Goal: Task Accomplishment & Management: Complete application form

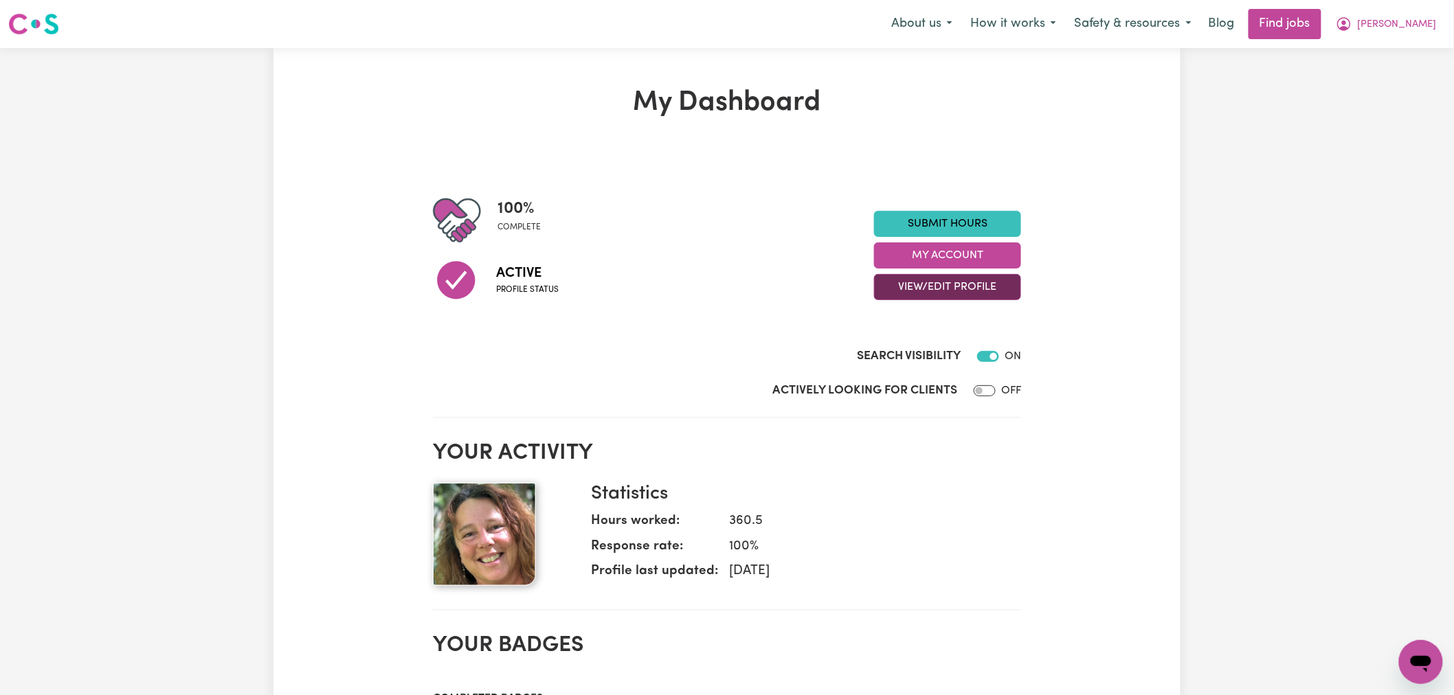
click at [978, 282] on button "View/Edit Profile" at bounding box center [947, 287] width 147 height 26
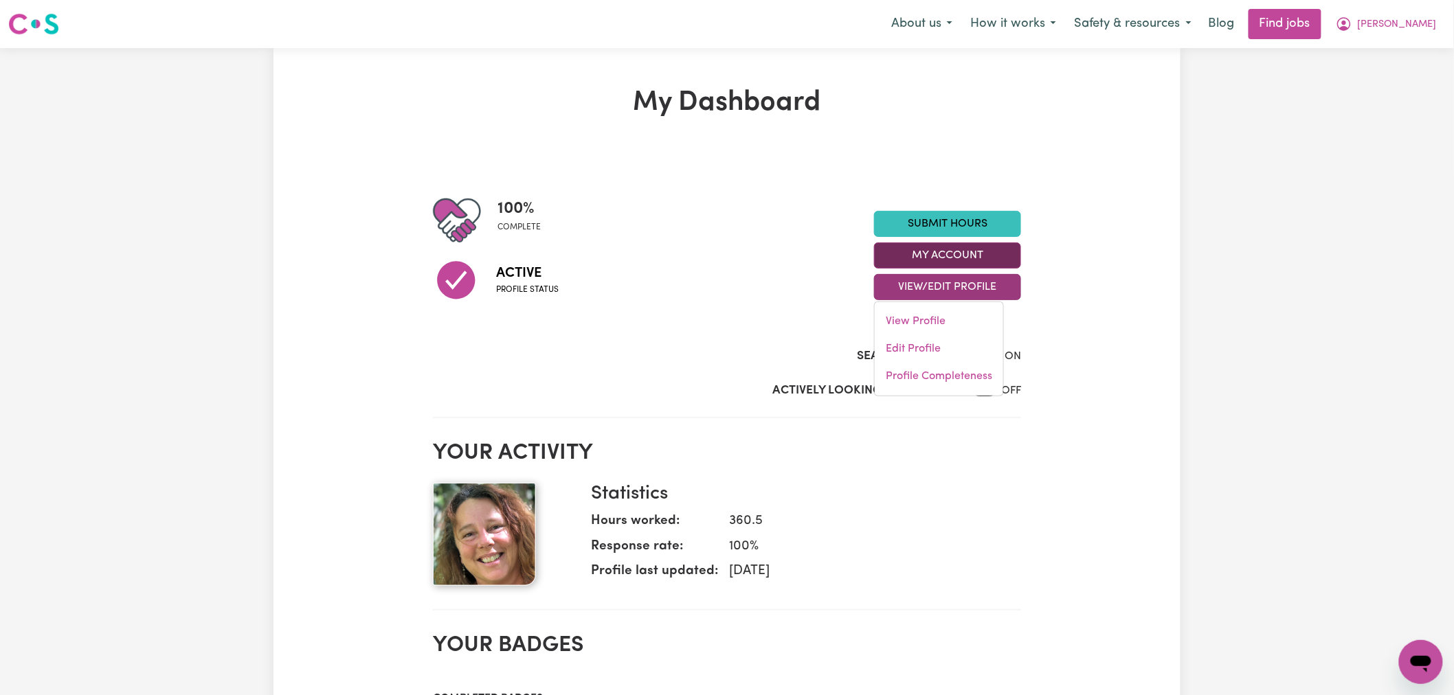
click at [962, 264] on button "My Account" at bounding box center [947, 256] width 147 height 26
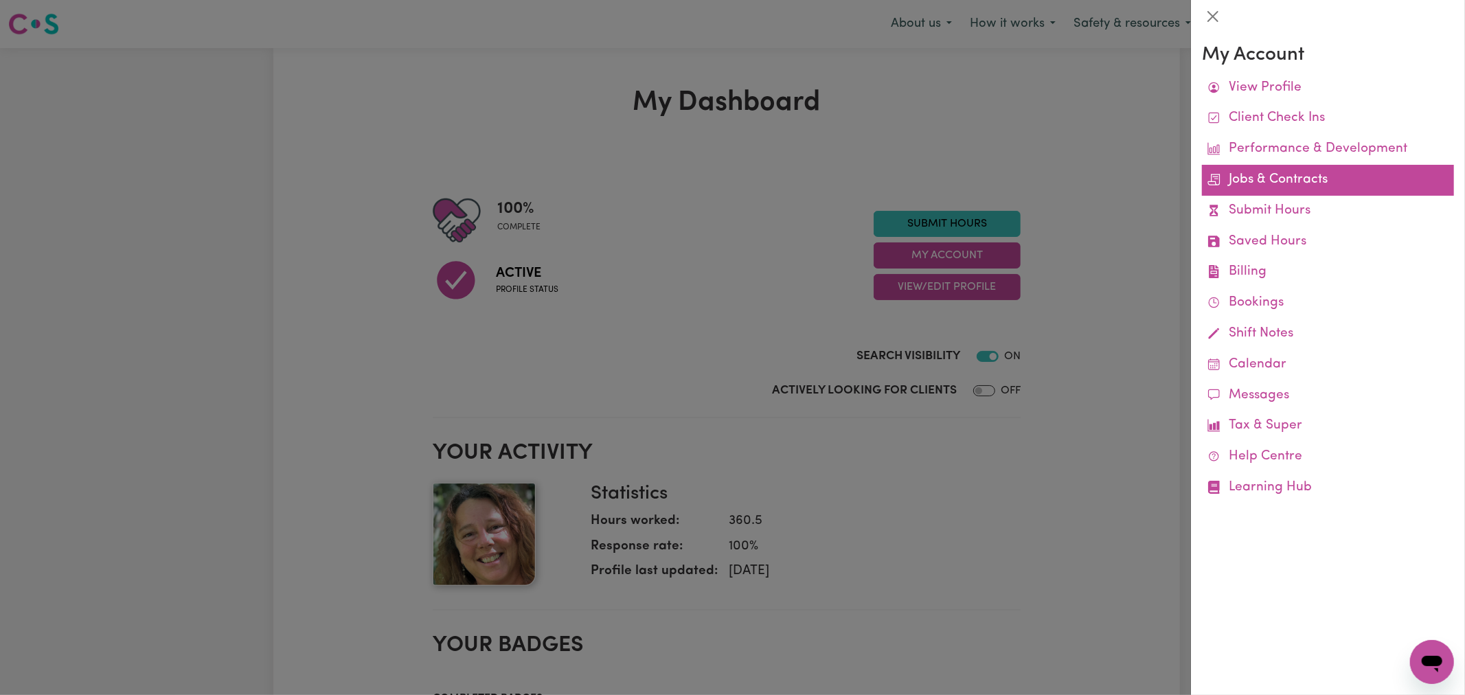
click at [1230, 173] on link "Jobs & Contracts" at bounding box center [1328, 180] width 252 height 31
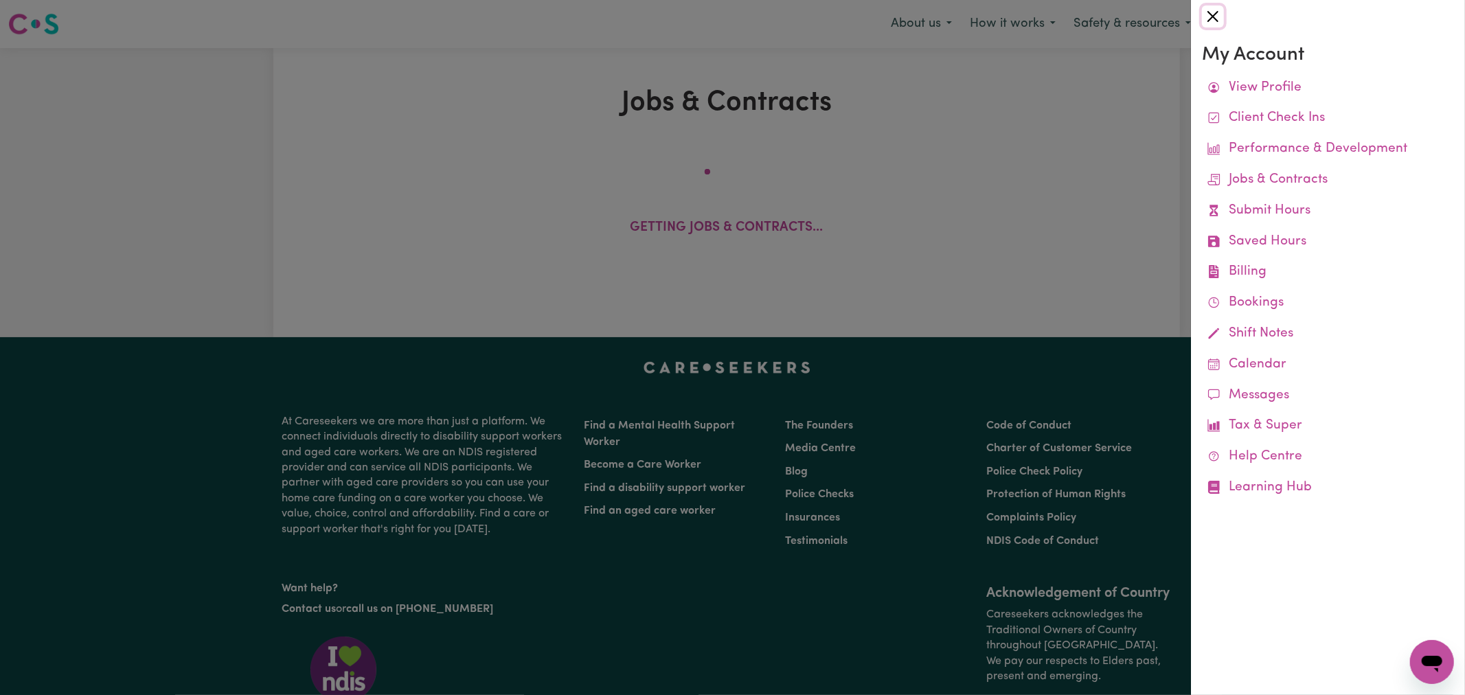
click at [1219, 10] on button "Close" at bounding box center [1213, 16] width 22 height 22
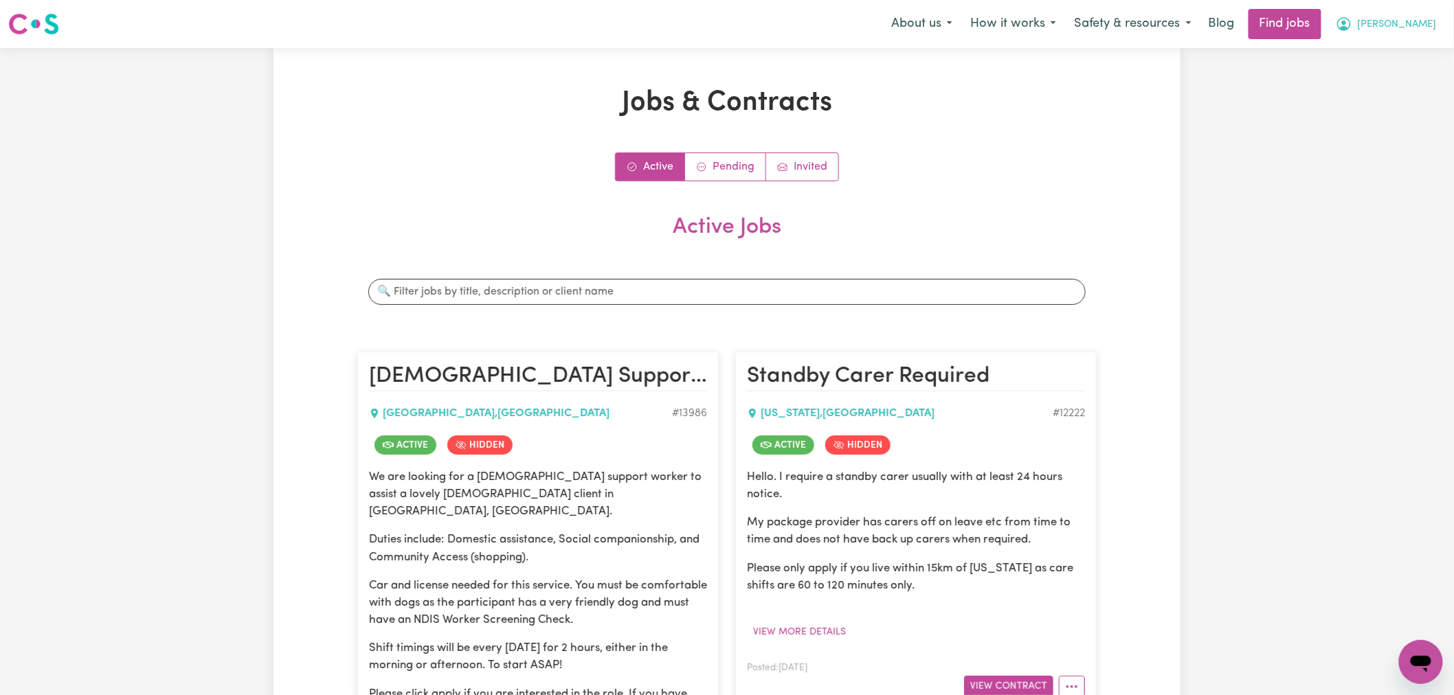
click at [1421, 18] on span "[PERSON_NAME]" at bounding box center [1397, 24] width 79 height 15
click at [1417, 73] on link "My Dashboard" at bounding box center [1390, 79] width 109 height 26
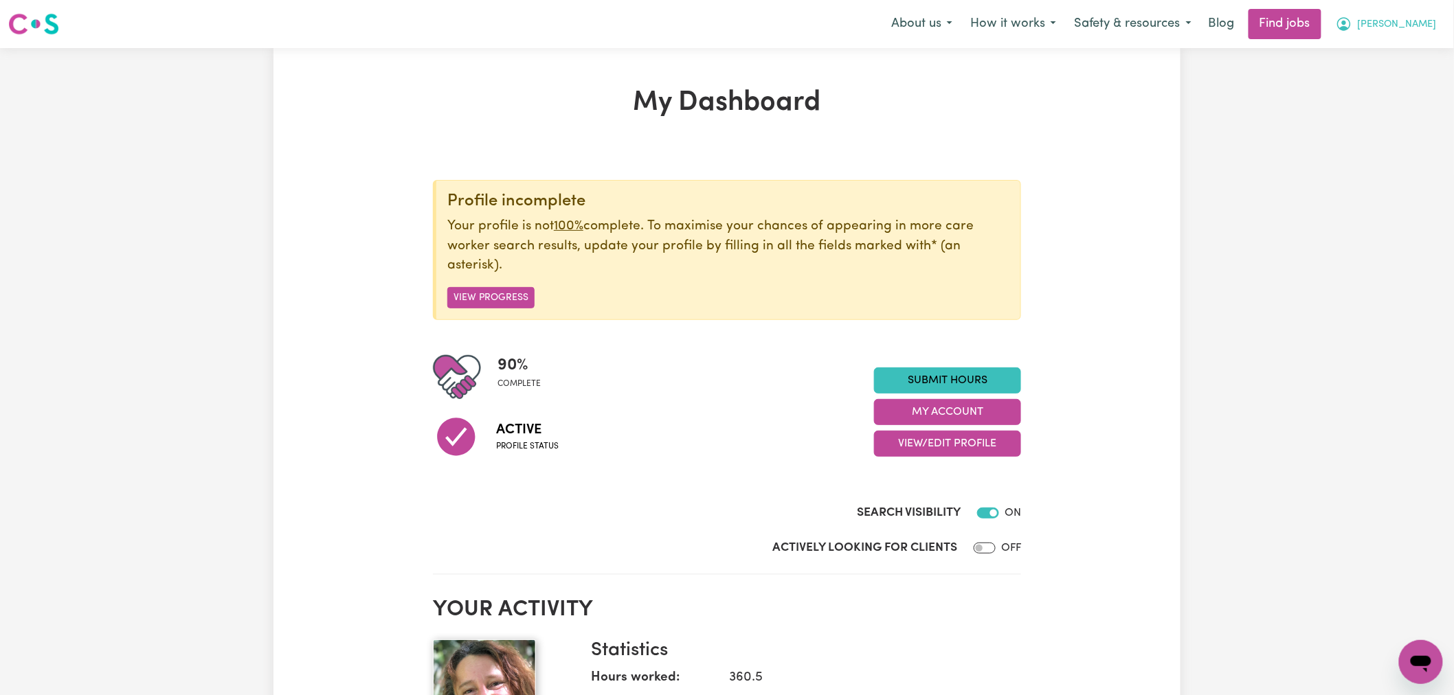
click at [1426, 30] on span "[PERSON_NAME]" at bounding box center [1397, 24] width 79 height 15
click at [1412, 49] on link "My Account" at bounding box center [1390, 54] width 109 height 26
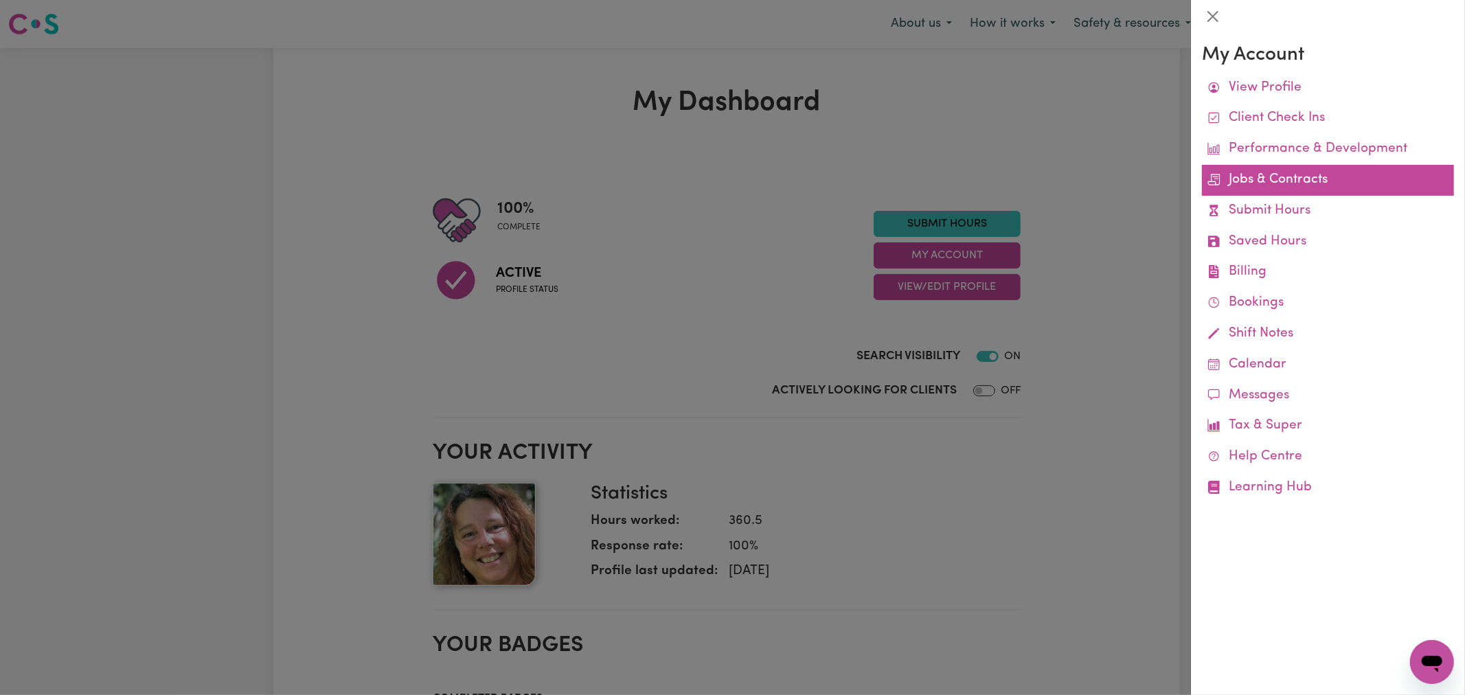
click at [1300, 174] on link "Jobs & Contracts" at bounding box center [1328, 180] width 252 height 31
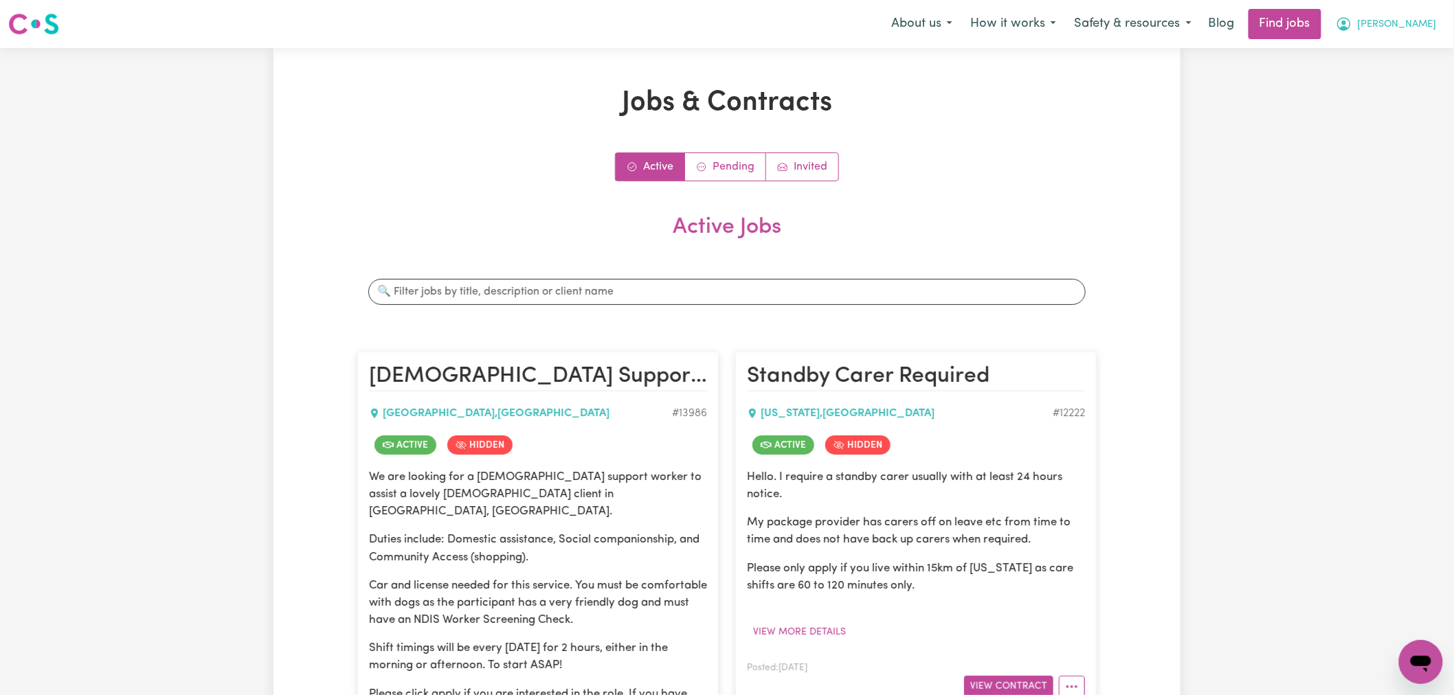
click at [1419, 30] on span "[PERSON_NAME]" at bounding box center [1397, 24] width 79 height 15
click at [1423, 50] on link "My Account" at bounding box center [1390, 54] width 109 height 26
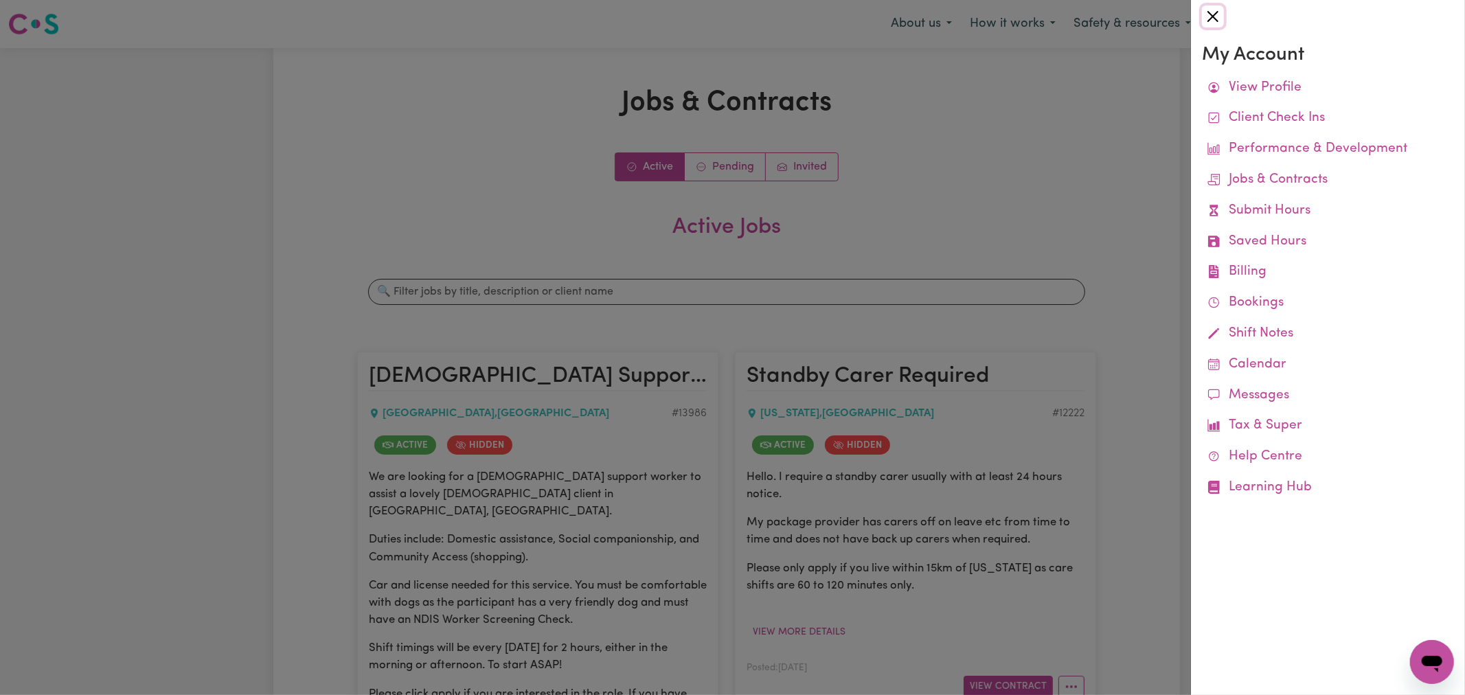
click at [1215, 18] on button "Close" at bounding box center [1213, 16] width 22 height 22
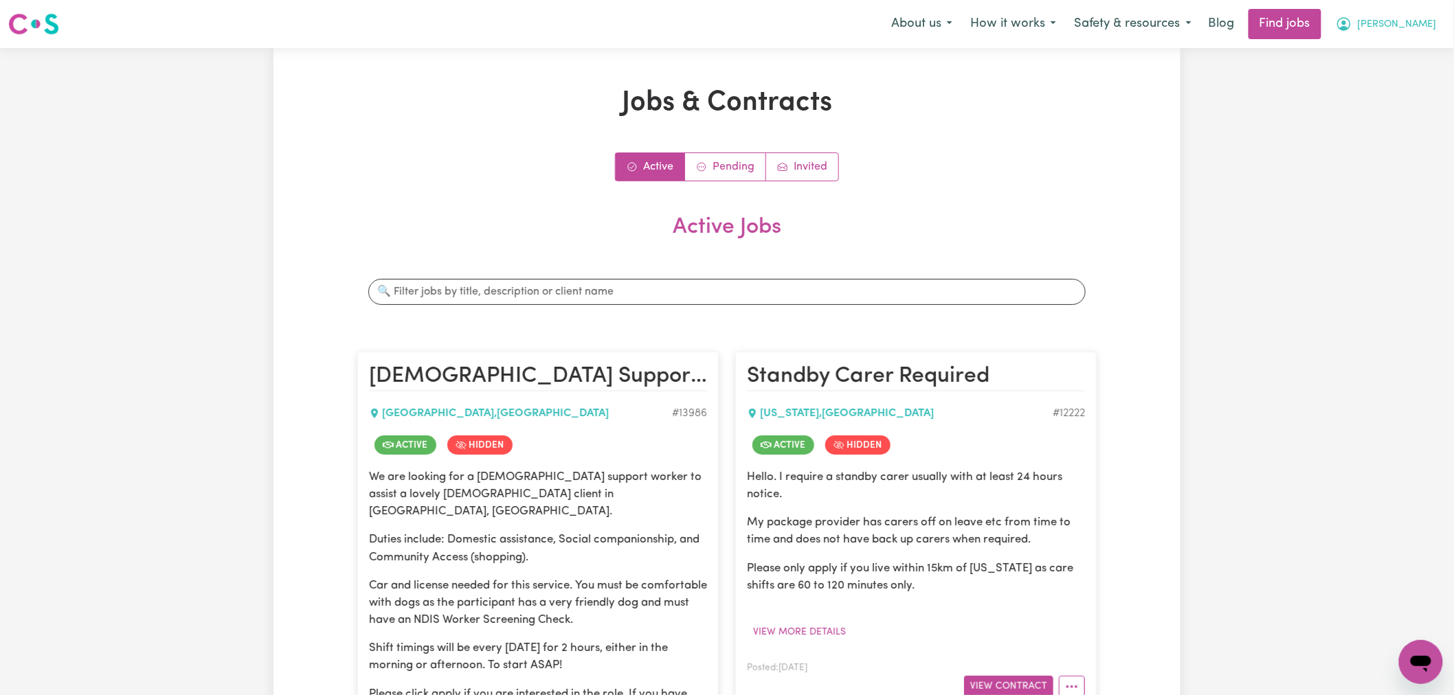
click at [1430, 24] on span "[PERSON_NAME]" at bounding box center [1397, 24] width 79 height 15
click at [1416, 76] on link "My Dashboard" at bounding box center [1390, 79] width 109 height 26
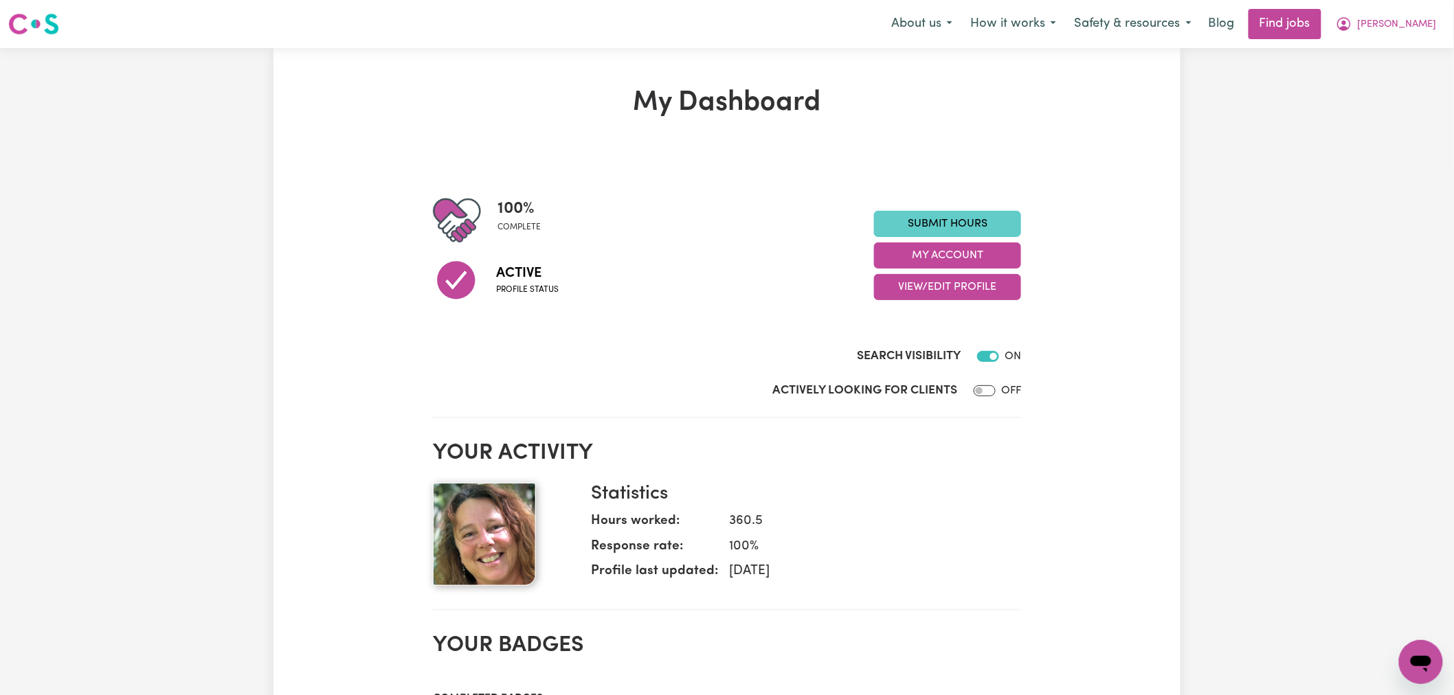
click at [962, 211] on link "Submit Hours" at bounding box center [947, 224] width 147 height 26
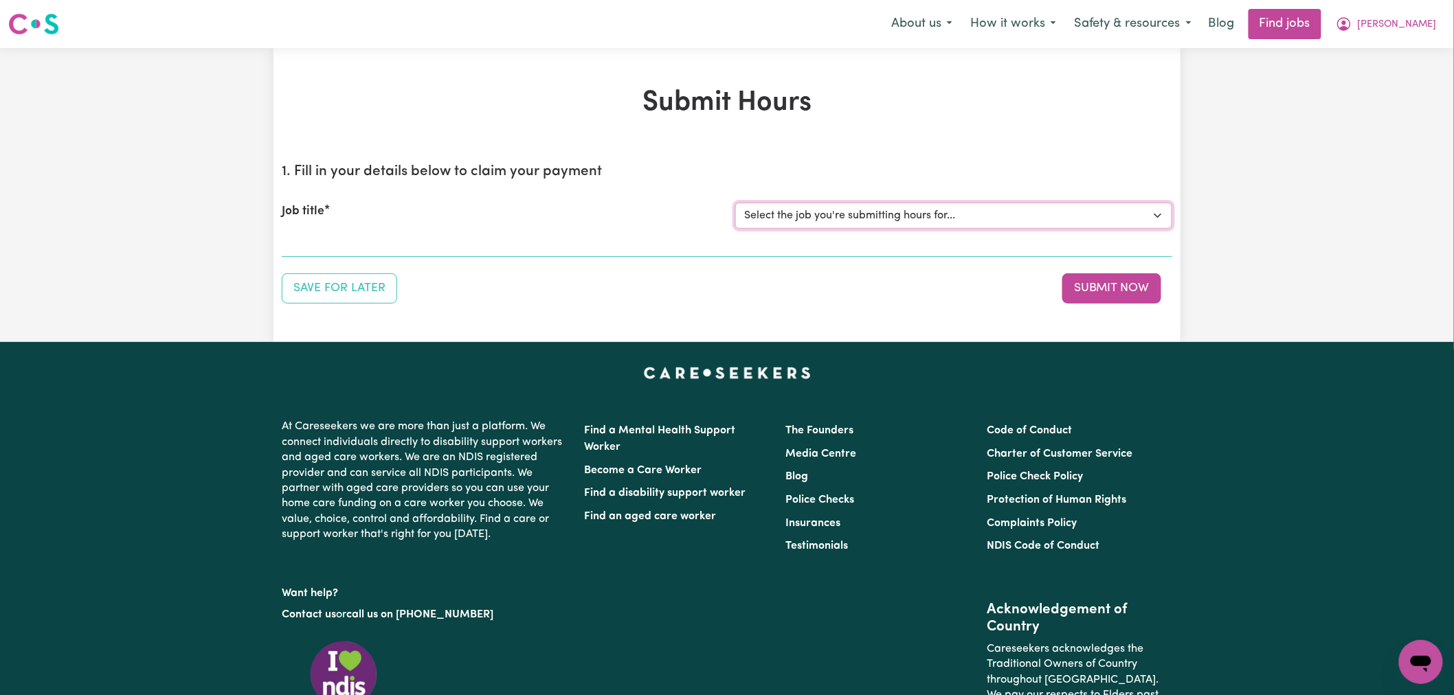
click at [930, 207] on select "Select the job you're submitting hours for... [[PERSON_NAME]] [DEMOGRAPHIC_DATA…" at bounding box center [953, 216] width 437 height 26
click at [735, 203] on select "Select the job you're submitting hours for... [[PERSON_NAME]] [DEMOGRAPHIC_DATA…" at bounding box center [953, 216] width 437 height 26
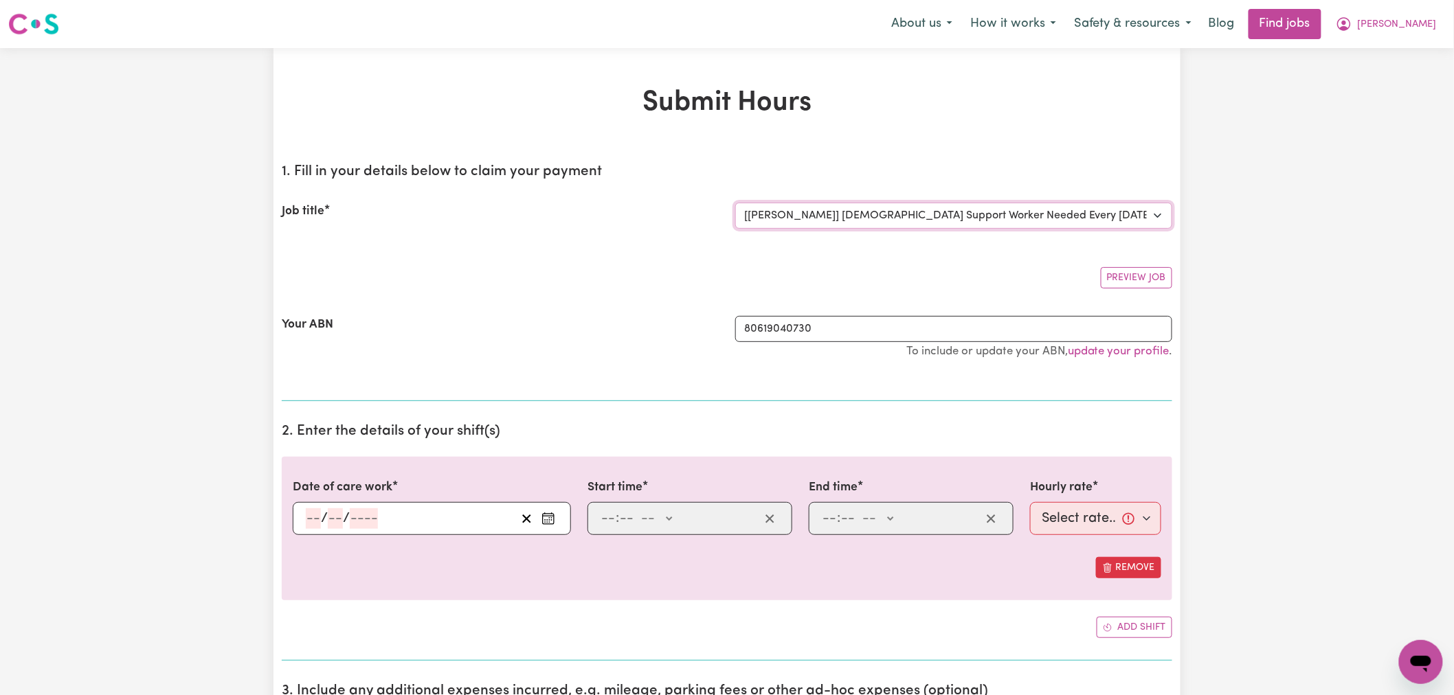
select select "0"
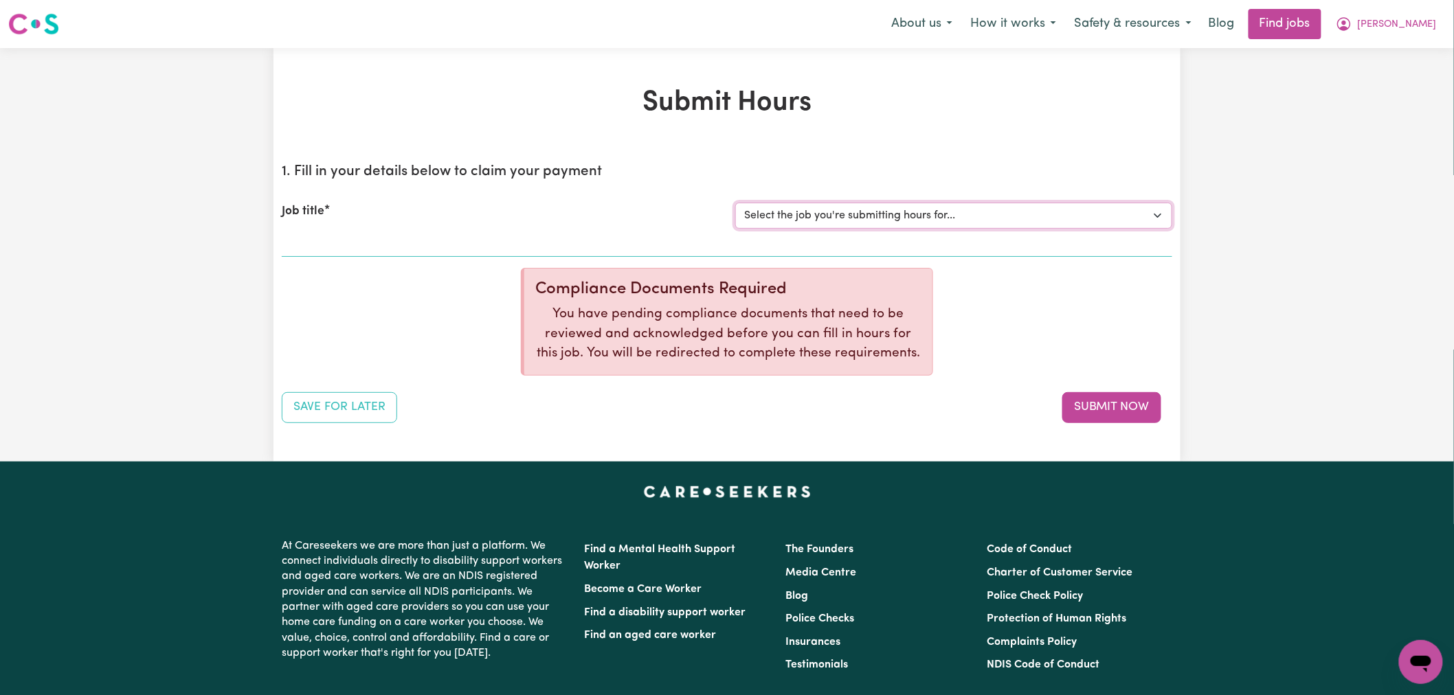
click at [830, 217] on select "Select the job you're submitting hours for... [[PERSON_NAME]] [DEMOGRAPHIC_DATA…" at bounding box center [953, 216] width 437 height 26
click at [632, 214] on div "Job title" at bounding box center [499, 216] width 453 height 26
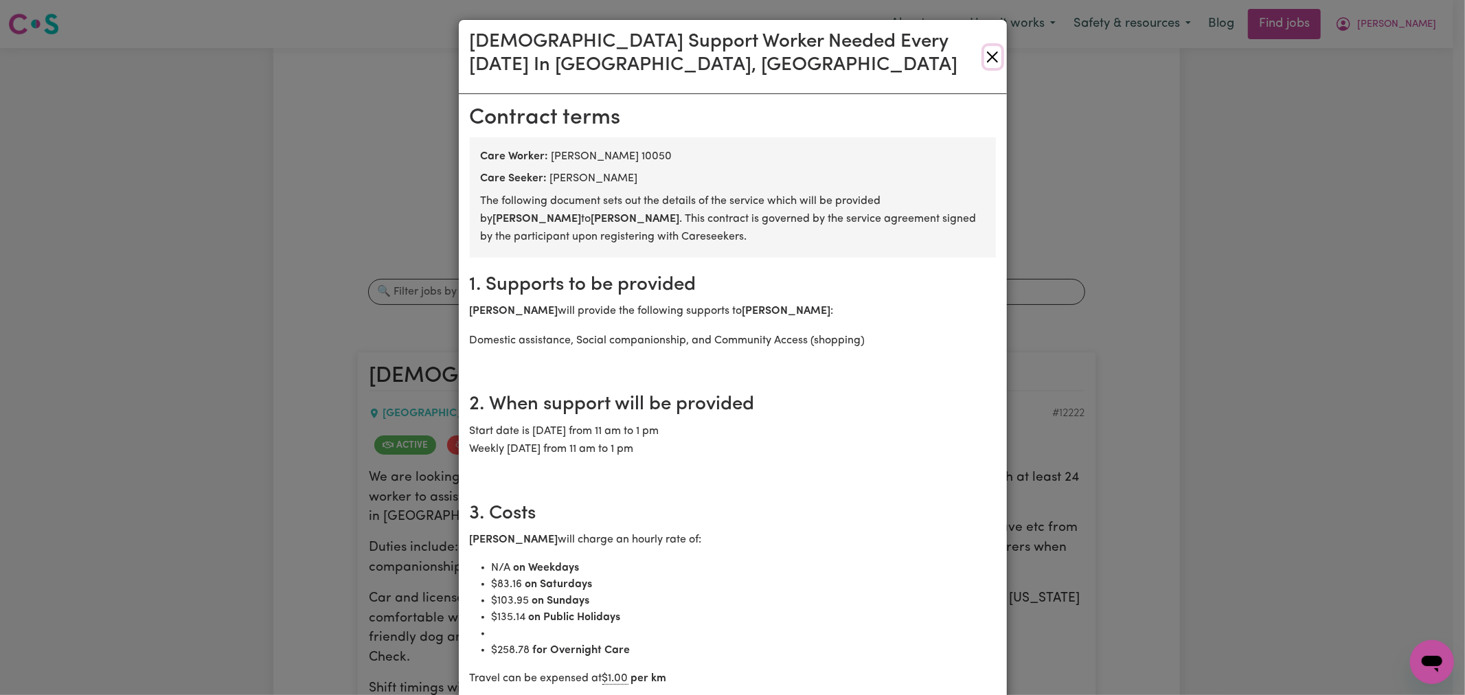
click at [991, 58] on button "Close" at bounding box center [992, 57] width 16 height 22
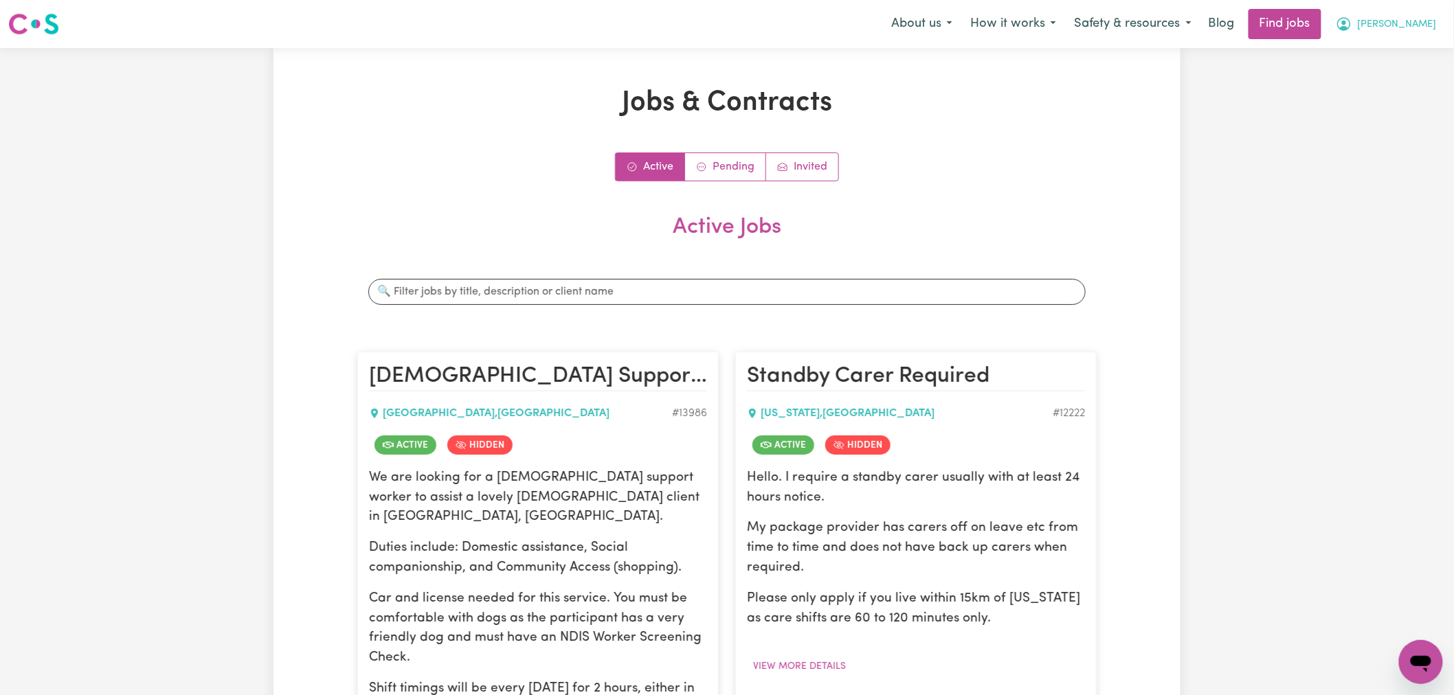
click at [1432, 15] on button "[PERSON_NAME]" at bounding box center [1386, 24] width 119 height 29
click at [1406, 58] on link "My Account" at bounding box center [1390, 54] width 109 height 26
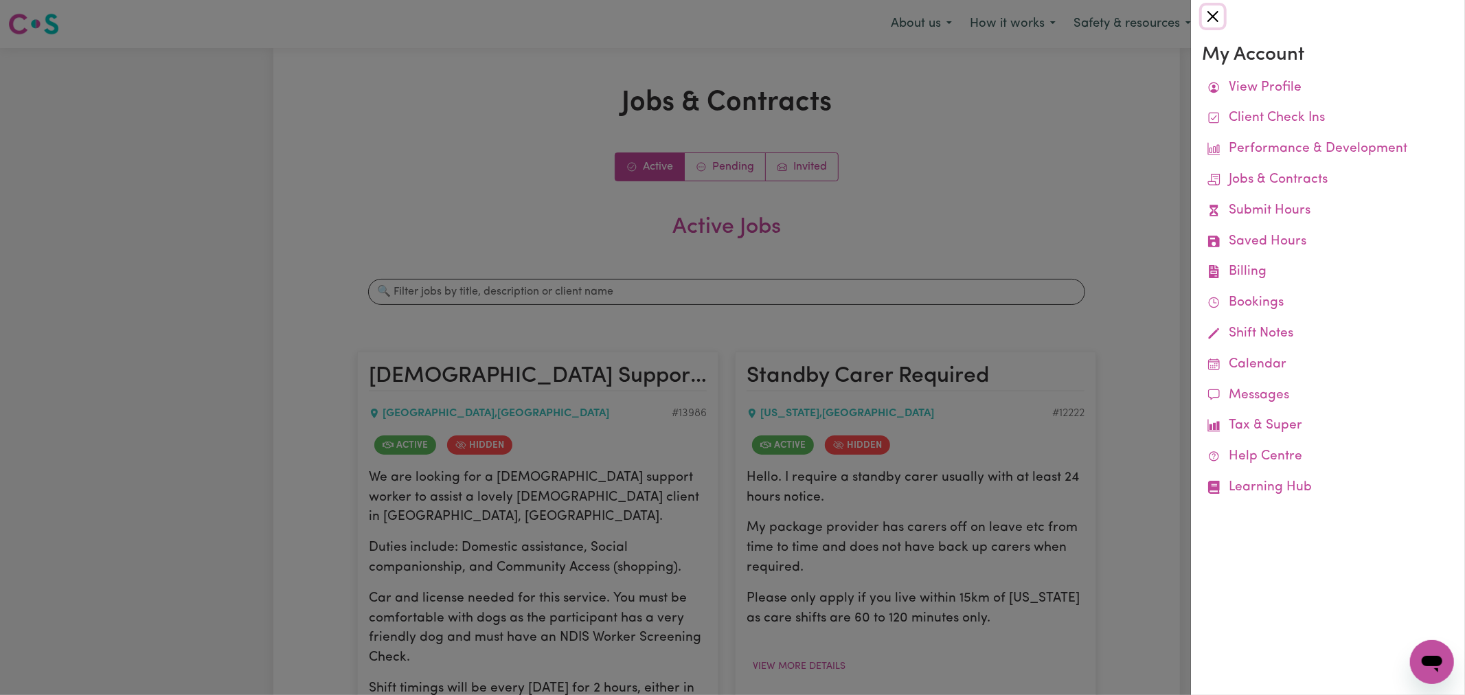
click at [1217, 18] on button "Close" at bounding box center [1213, 16] width 22 height 22
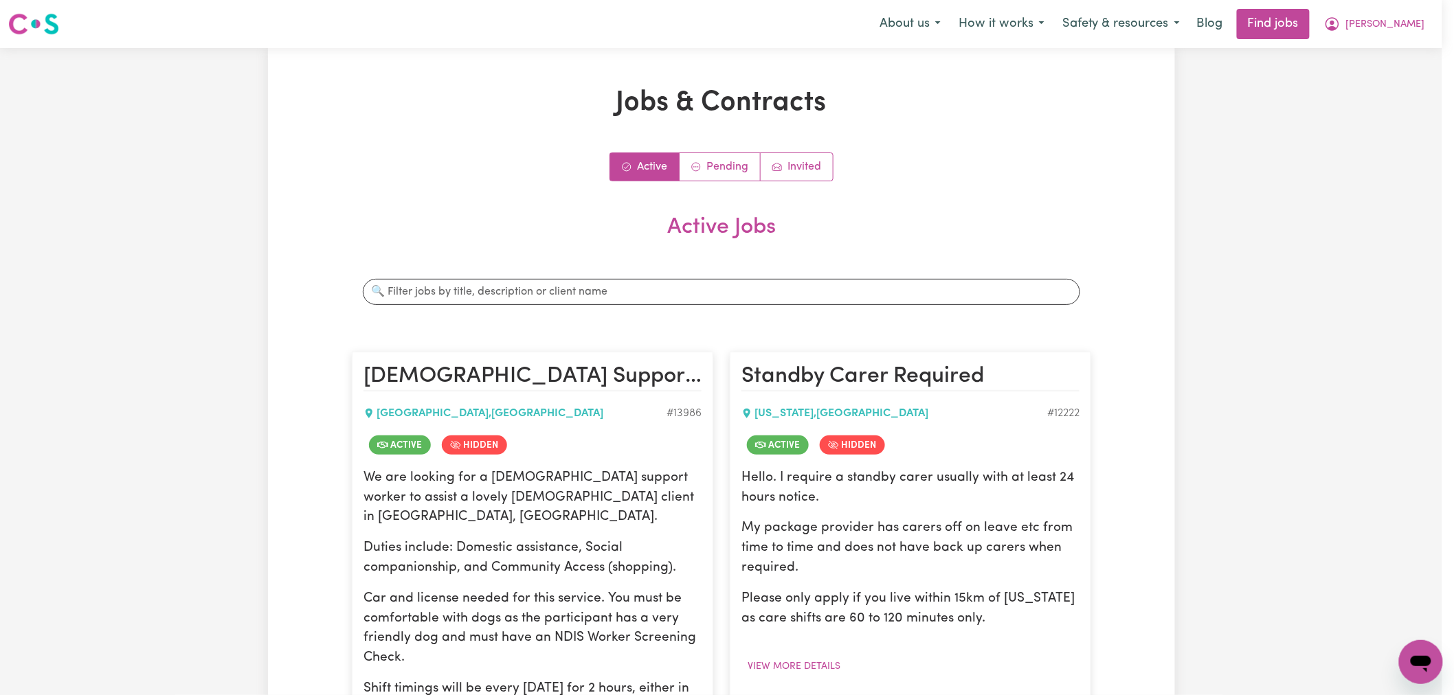
click at [1382, 41] on nav "Menu About us How it works Safety & resources Blog Find jobs [PERSON_NAME] My A…" at bounding box center [721, 24] width 1442 height 48
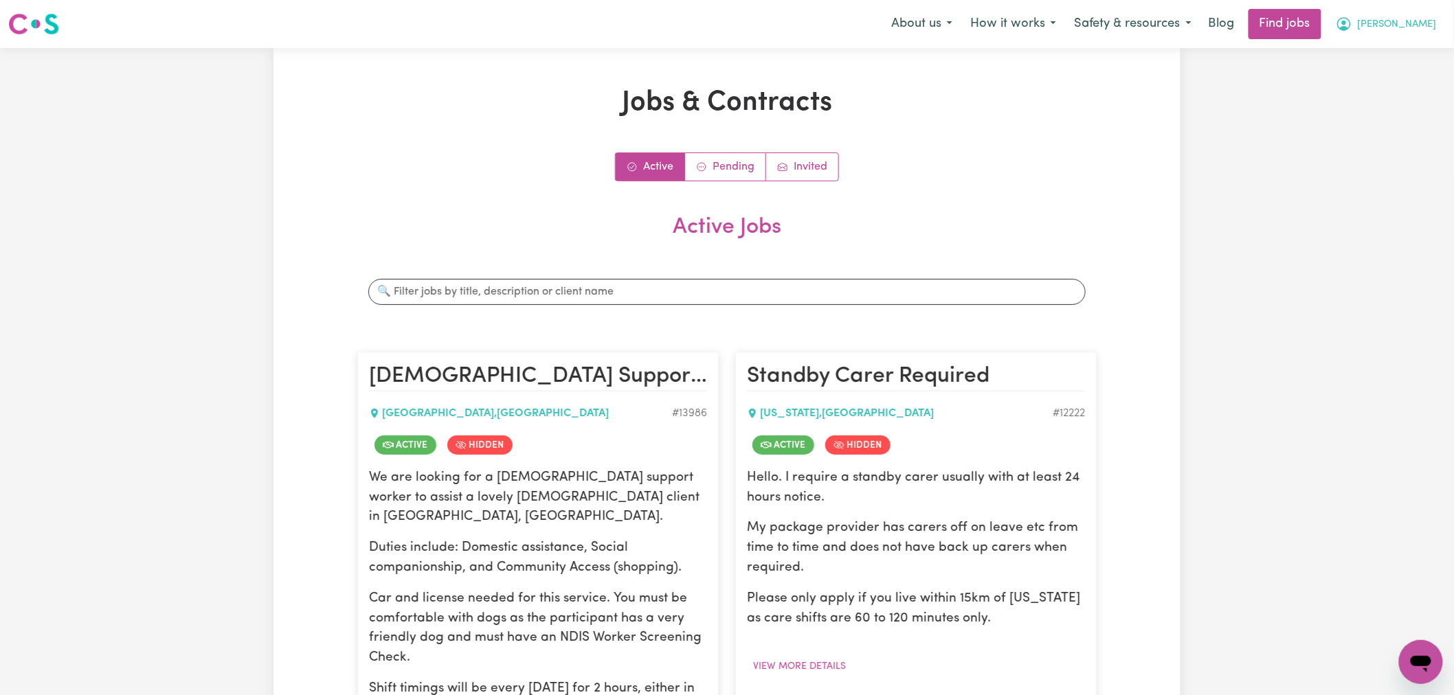
click at [1418, 29] on span "[PERSON_NAME]" at bounding box center [1397, 24] width 79 height 15
click at [1408, 56] on link "My Account" at bounding box center [1390, 54] width 109 height 26
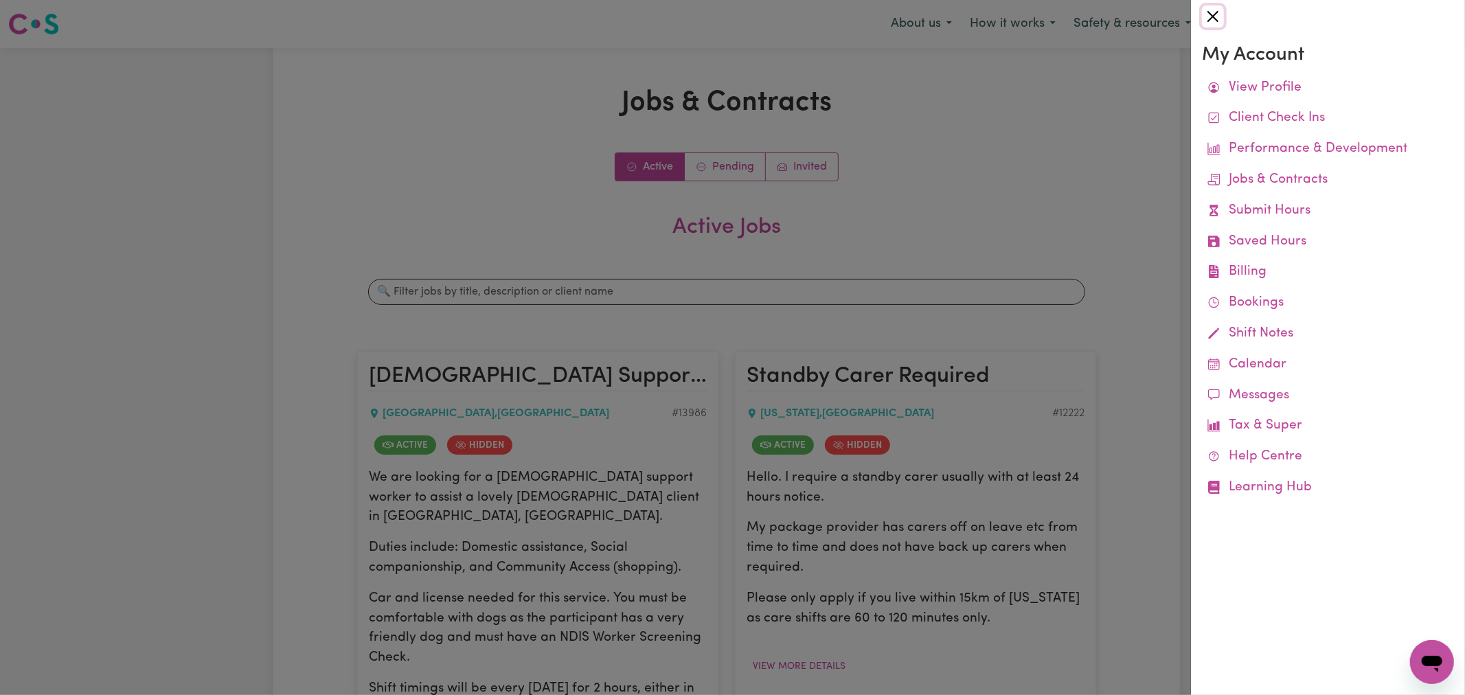
click at [1218, 25] on button "Close" at bounding box center [1213, 16] width 22 height 22
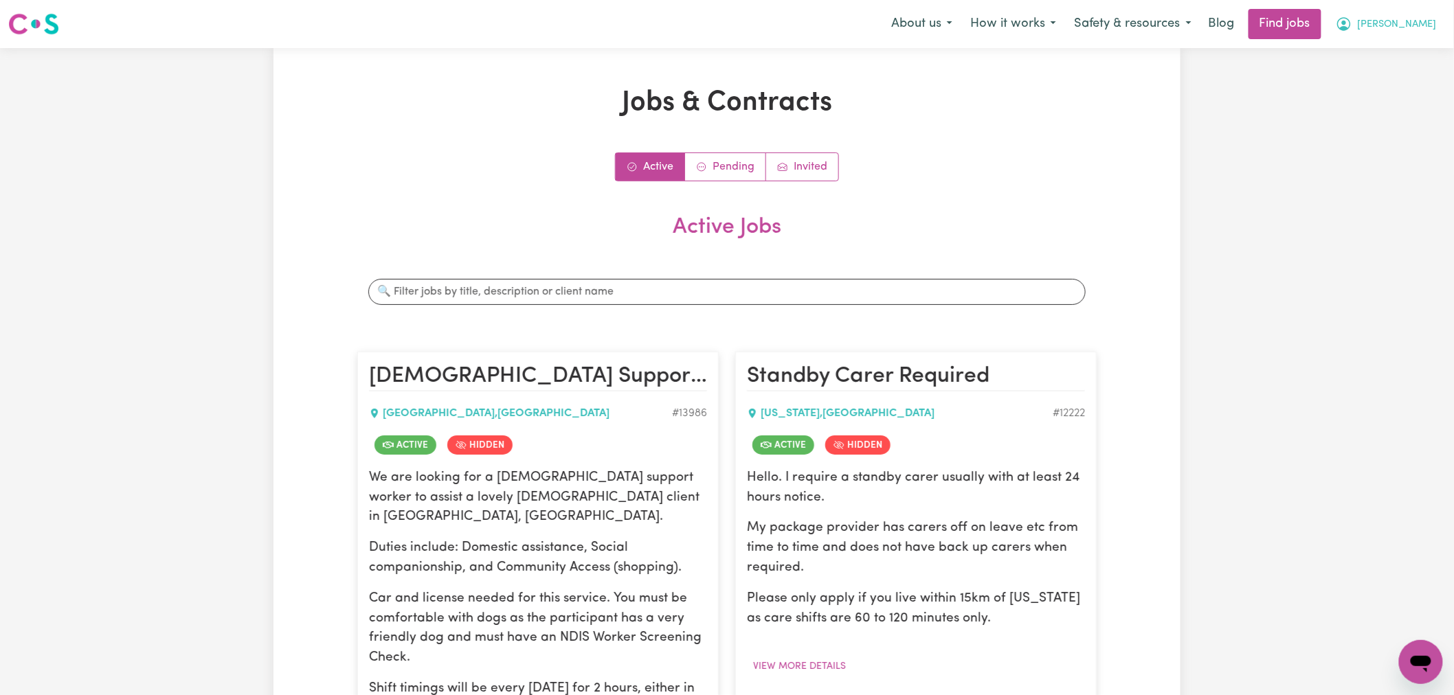
click at [1425, 36] on button "[PERSON_NAME]" at bounding box center [1386, 24] width 119 height 29
click at [1402, 83] on link "My Dashboard" at bounding box center [1390, 79] width 109 height 26
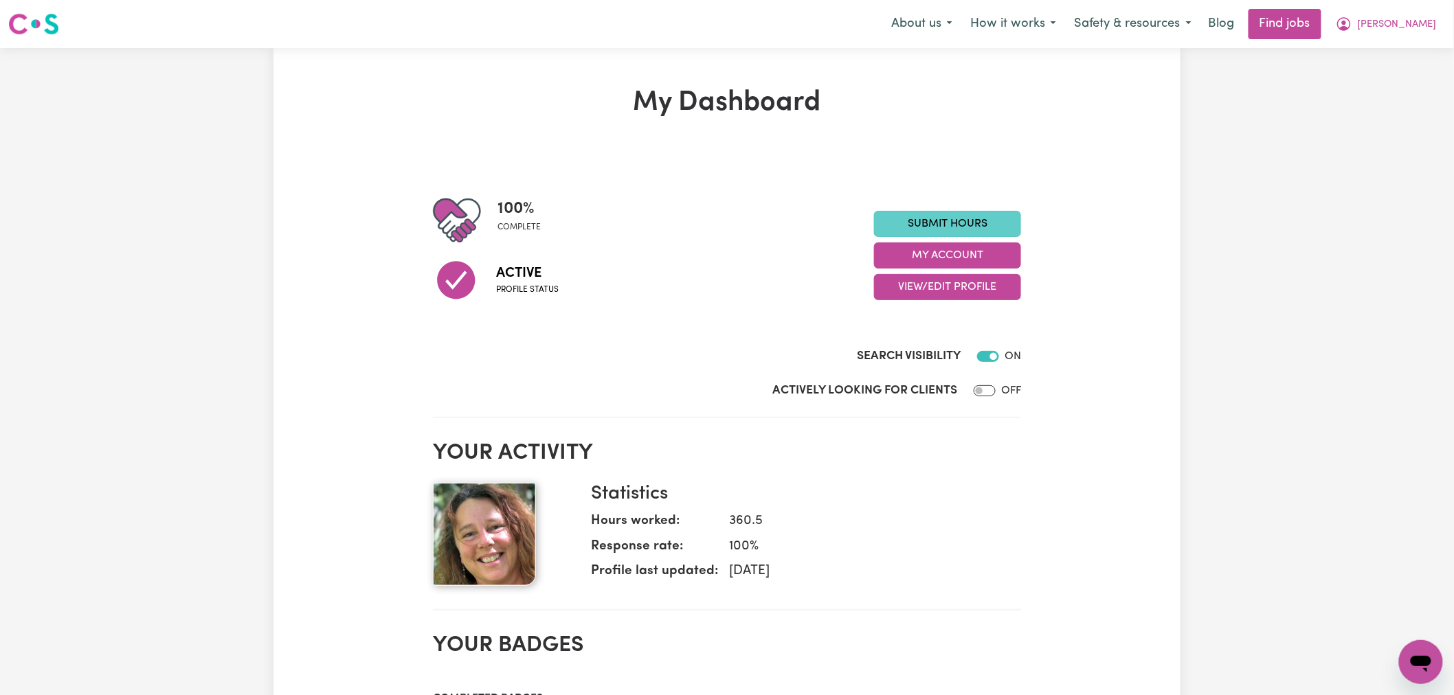
click at [992, 218] on link "Submit Hours" at bounding box center [947, 224] width 147 height 26
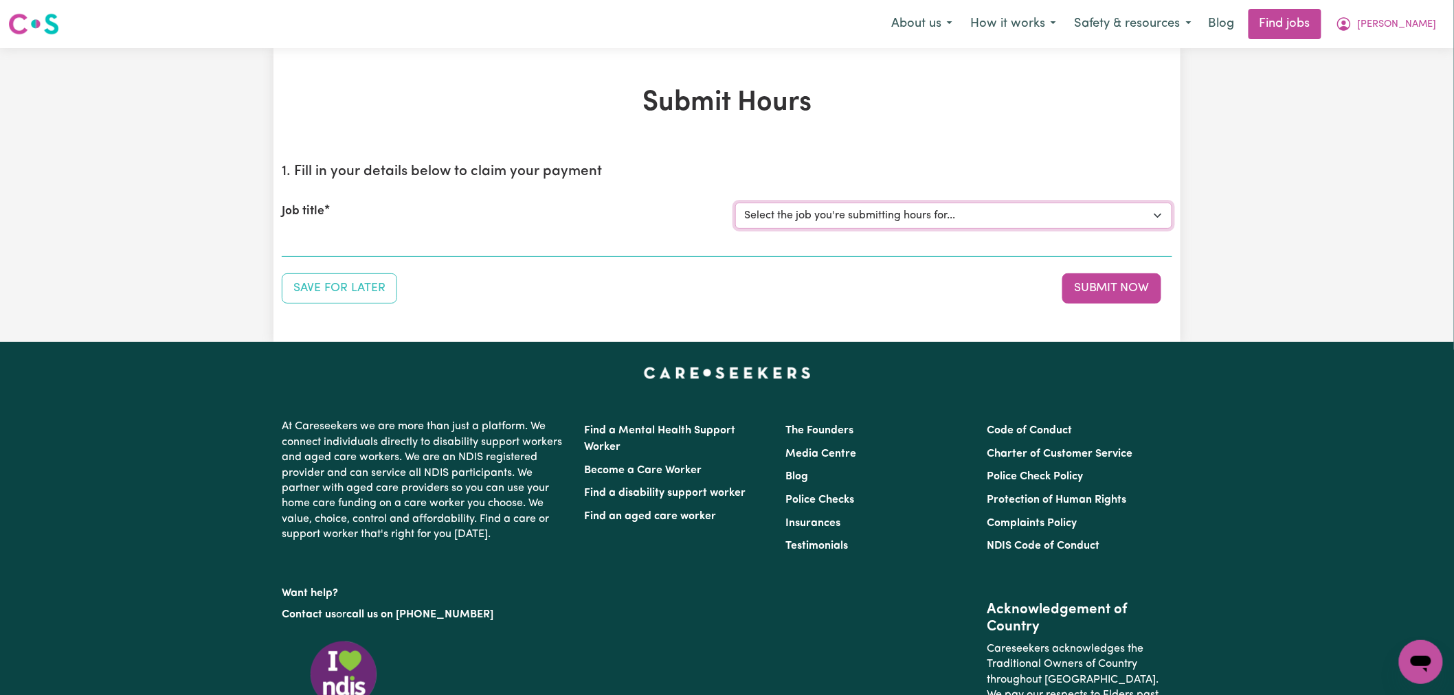
click at [850, 212] on select "Select the job you're submitting hours for... [[PERSON_NAME]] [DEMOGRAPHIC_DATA…" at bounding box center [953, 216] width 437 height 26
click at [735, 203] on select "Select the job you're submitting hours for... [[PERSON_NAME]] [DEMOGRAPHIC_DATA…" at bounding box center [953, 216] width 437 height 26
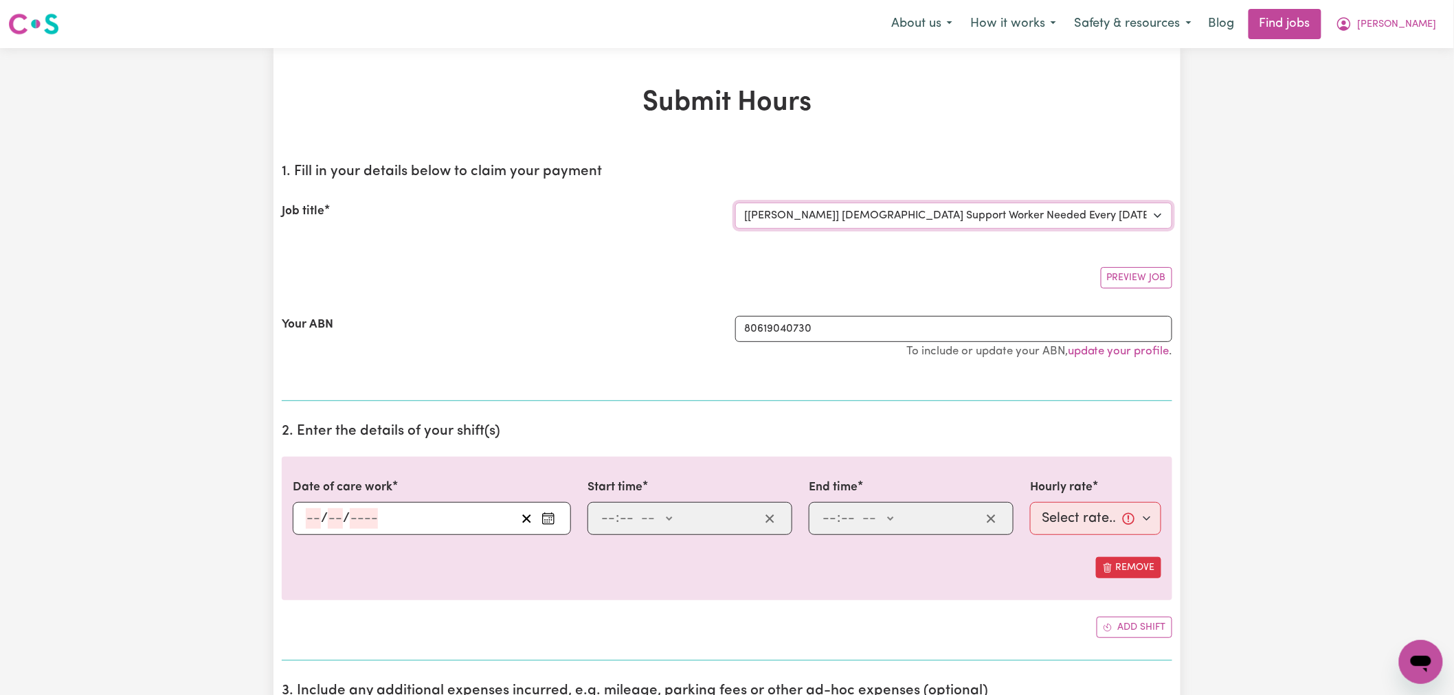
select select "0"
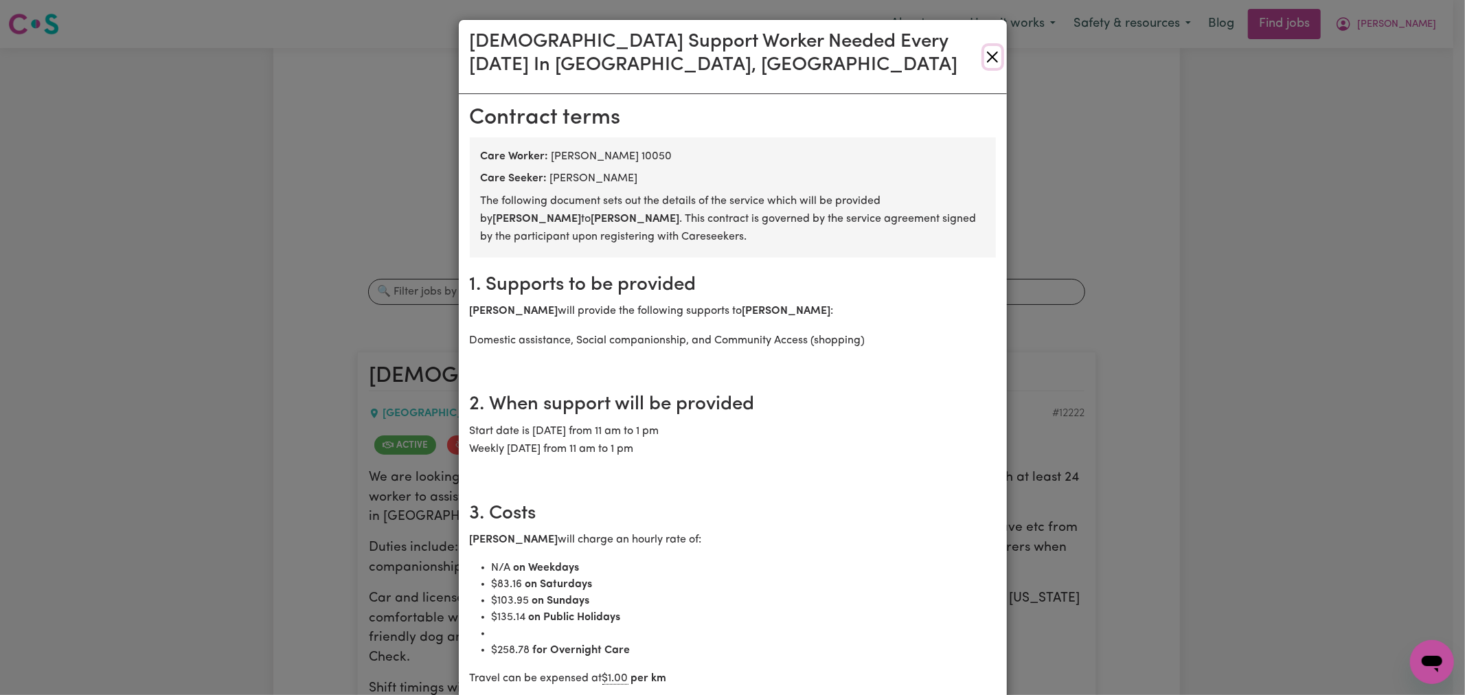
click at [984, 56] on button "Close" at bounding box center [992, 57] width 16 height 22
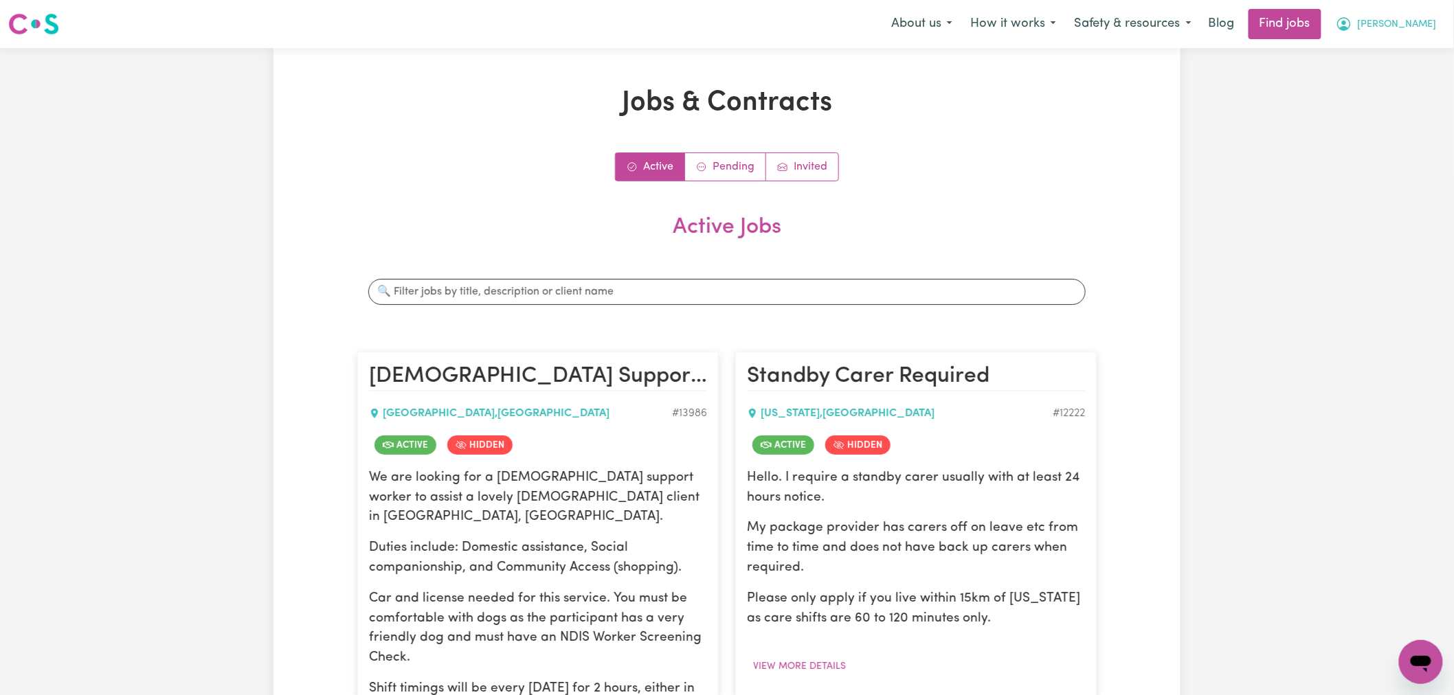
click at [1425, 19] on span "[PERSON_NAME]" at bounding box center [1397, 24] width 79 height 15
click at [1397, 46] on link "My Account" at bounding box center [1390, 54] width 109 height 26
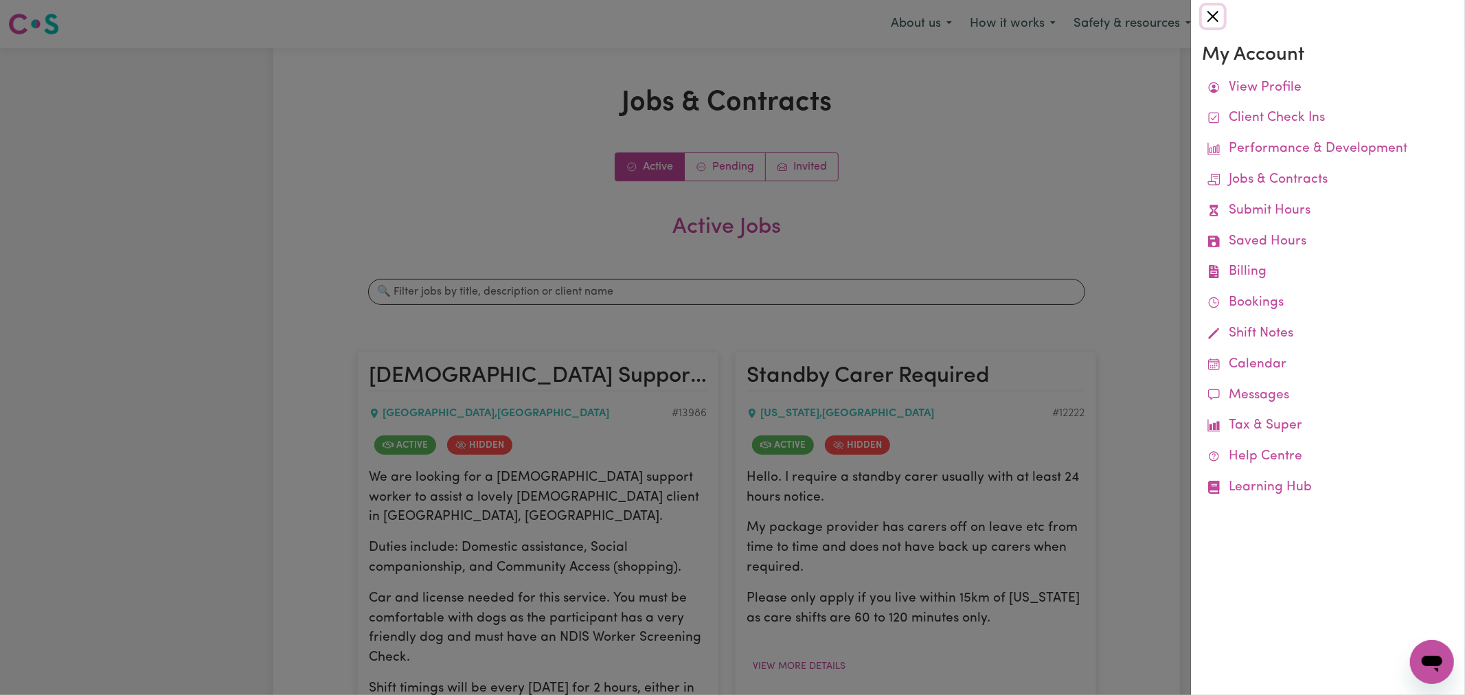
click at [1216, 14] on button "Close" at bounding box center [1213, 16] width 22 height 22
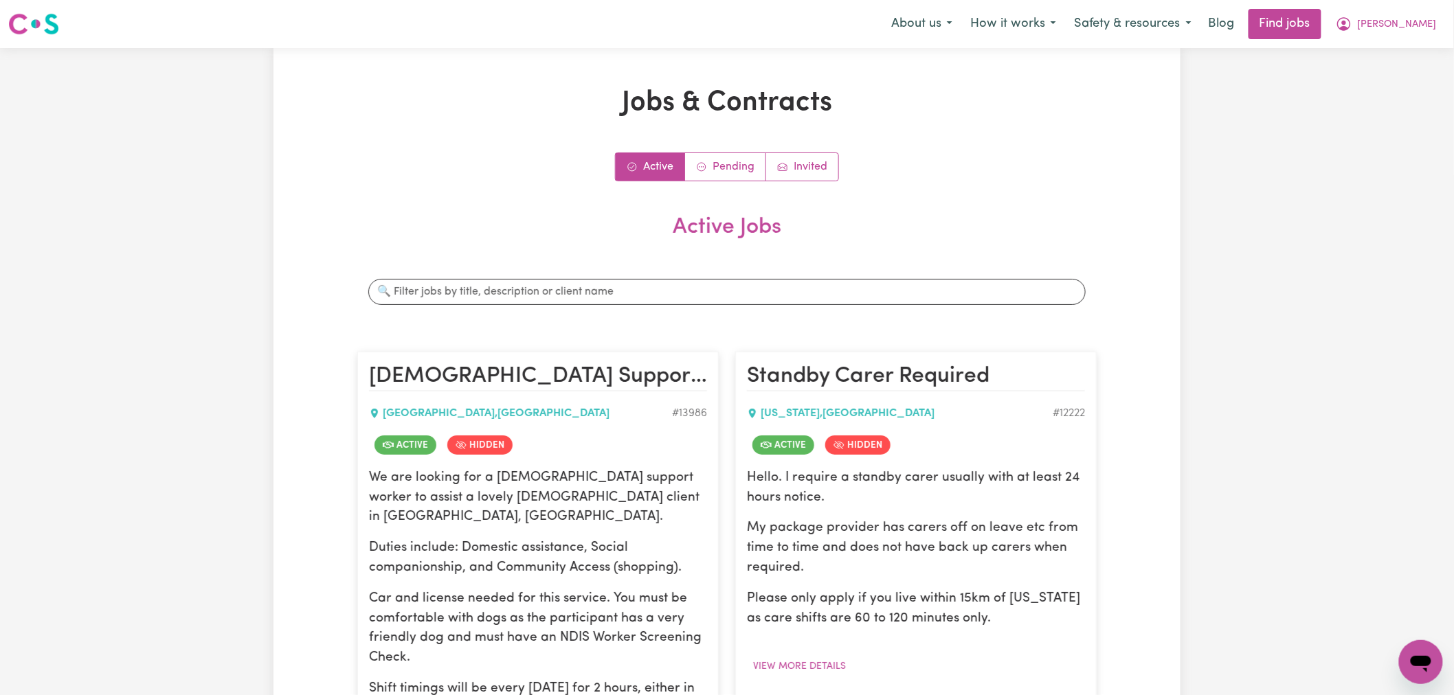
click at [1452, 15] on div "Menu About us How it works Safety & resources Blog Find jobs [PERSON_NAME] My A…" at bounding box center [727, 24] width 1454 height 32
click at [1423, 30] on span "[PERSON_NAME]" at bounding box center [1397, 24] width 79 height 15
click at [1405, 56] on link "My Account" at bounding box center [1390, 54] width 109 height 26
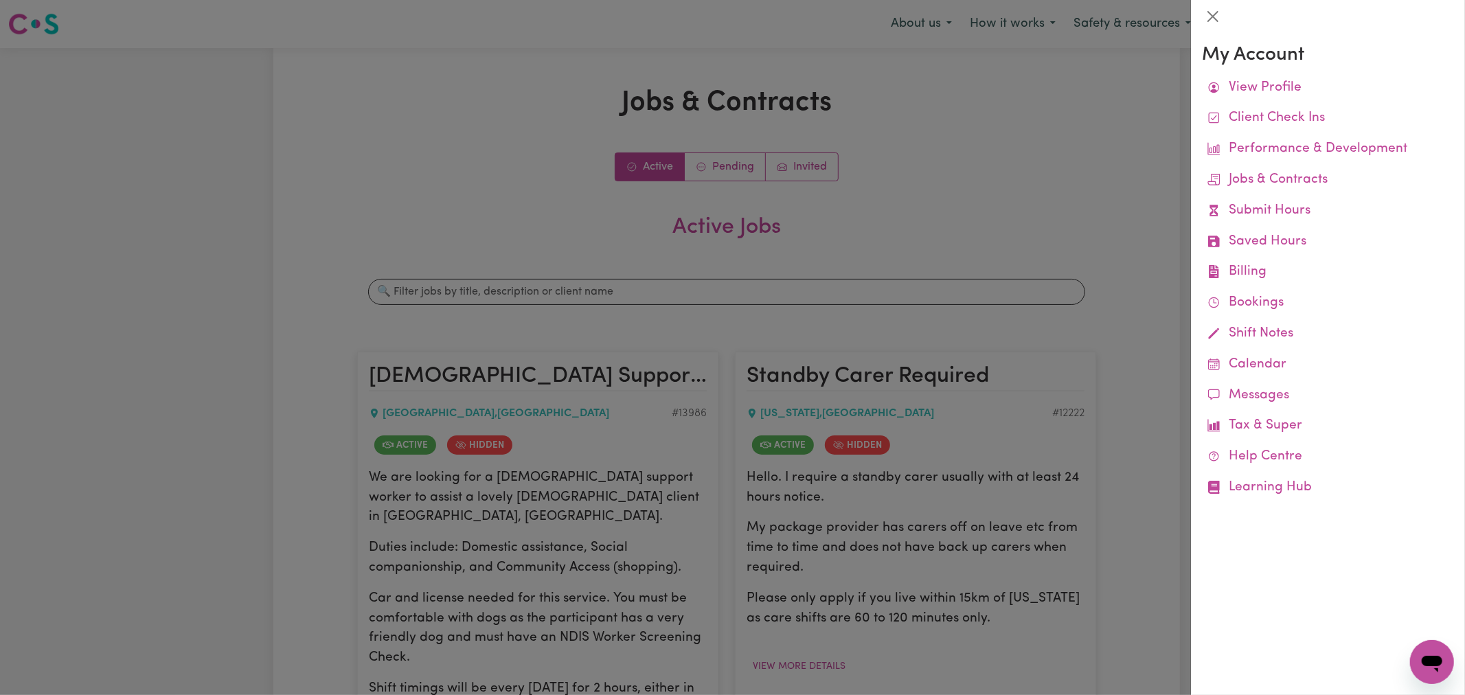
click at [1213, 31] on div at bounding box center [1328, 16] width 274 height 33
click at [1193, 23] on div at bounding box center [1328, 16] width 274 height 33
click at [1211, 18] on button "Close" at bounding box center [1213, 16] width 22 height 22
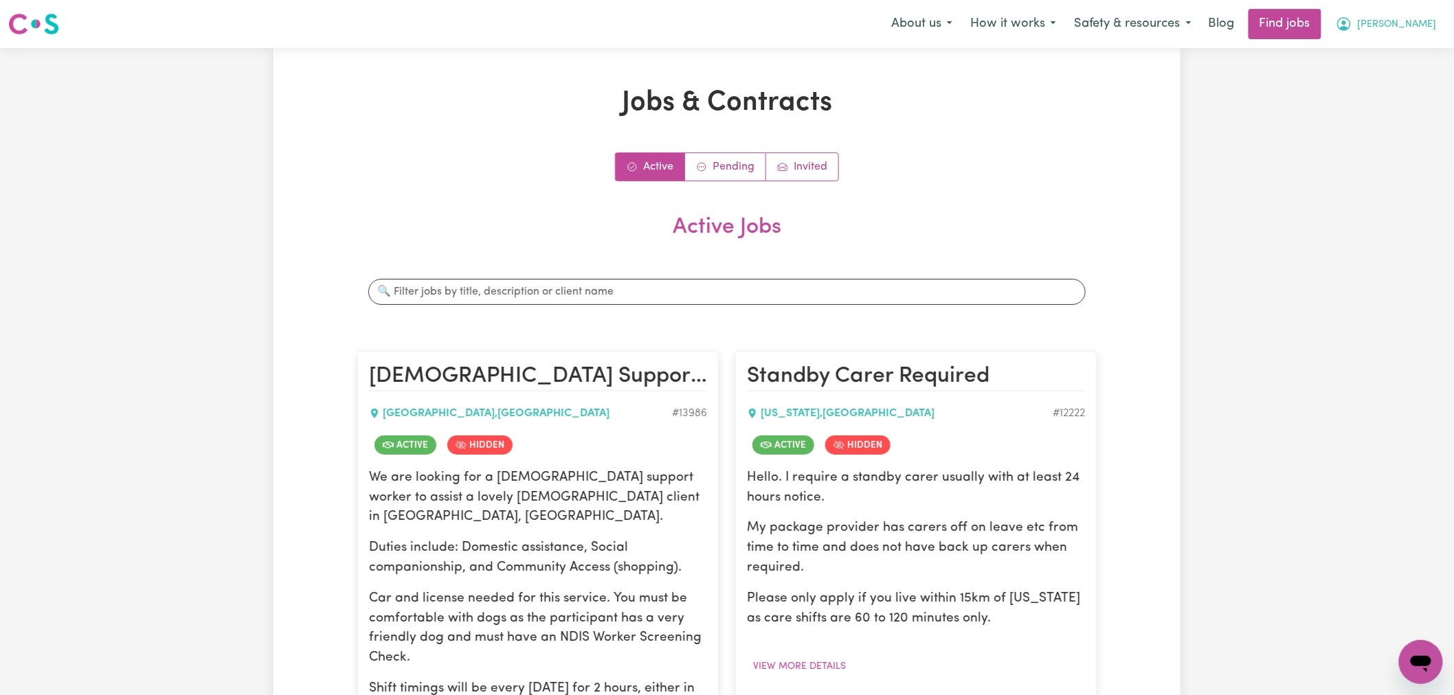
click at [1416, 23] on button "[PERSON_NAME]" at bounding box center [1386, 24] width 119 height 29
click at [1399, 80] on link "My Dashboard" at bounding box center [1390, 79] width 109 height 26
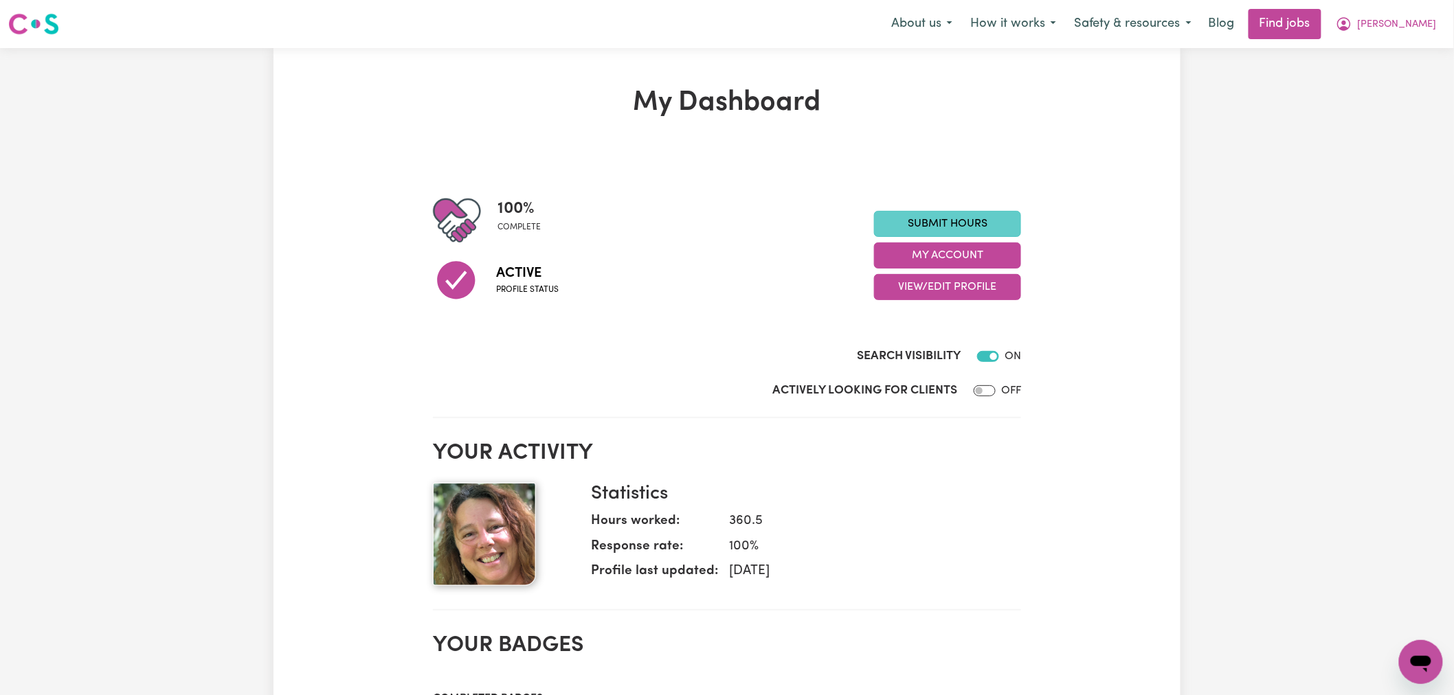
click at [967, 218] on link "Submit Hours" at bounding box center [947, 224] width 147 height 26
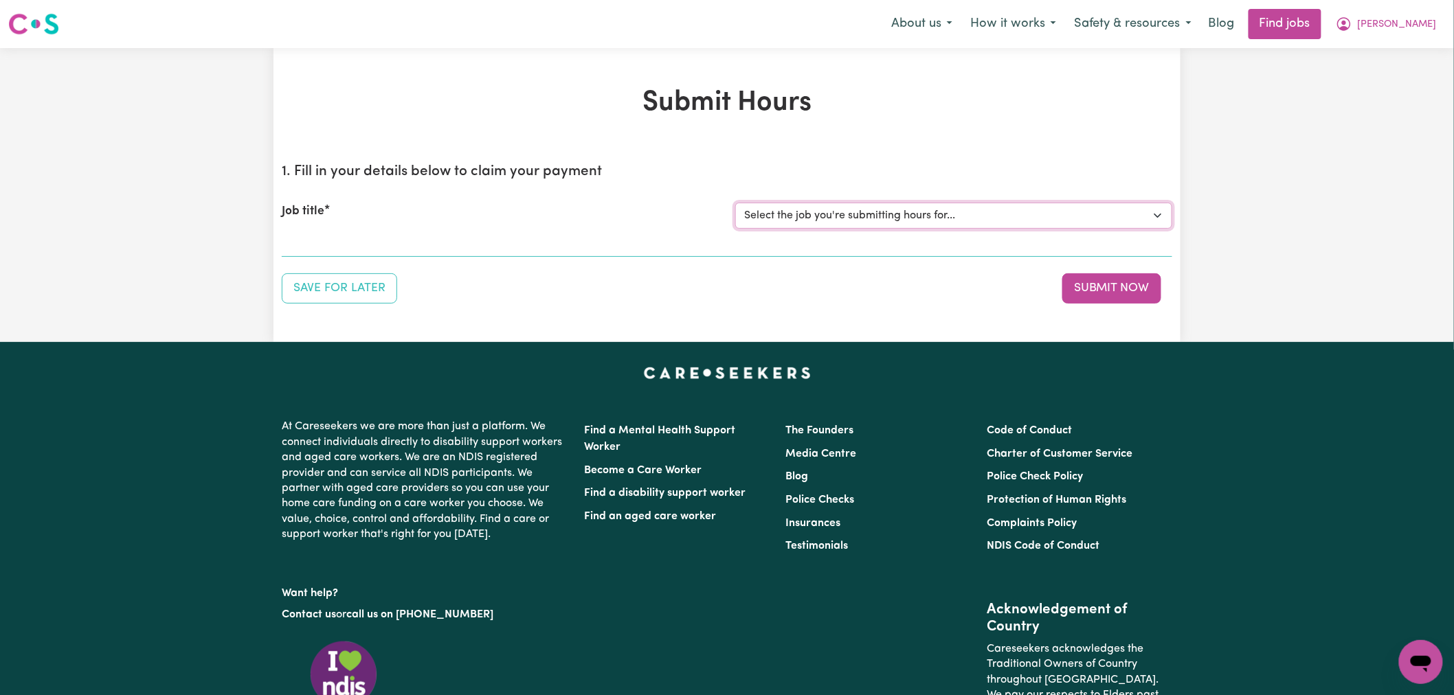
click at [967, 218] on select "Select the job you're submitting hours for... [[PERSON_NAME]] [DEMOGRAPHIC_DATA…" at bounding box center [953, 216] width 437 height 26
click at [735, 203] on select "Select the job you're submitting hours for... [[PERSON_NAME]] [DEMOGRAPHIC_DATA…" at bounding box center [953, 216] width 437 height 26
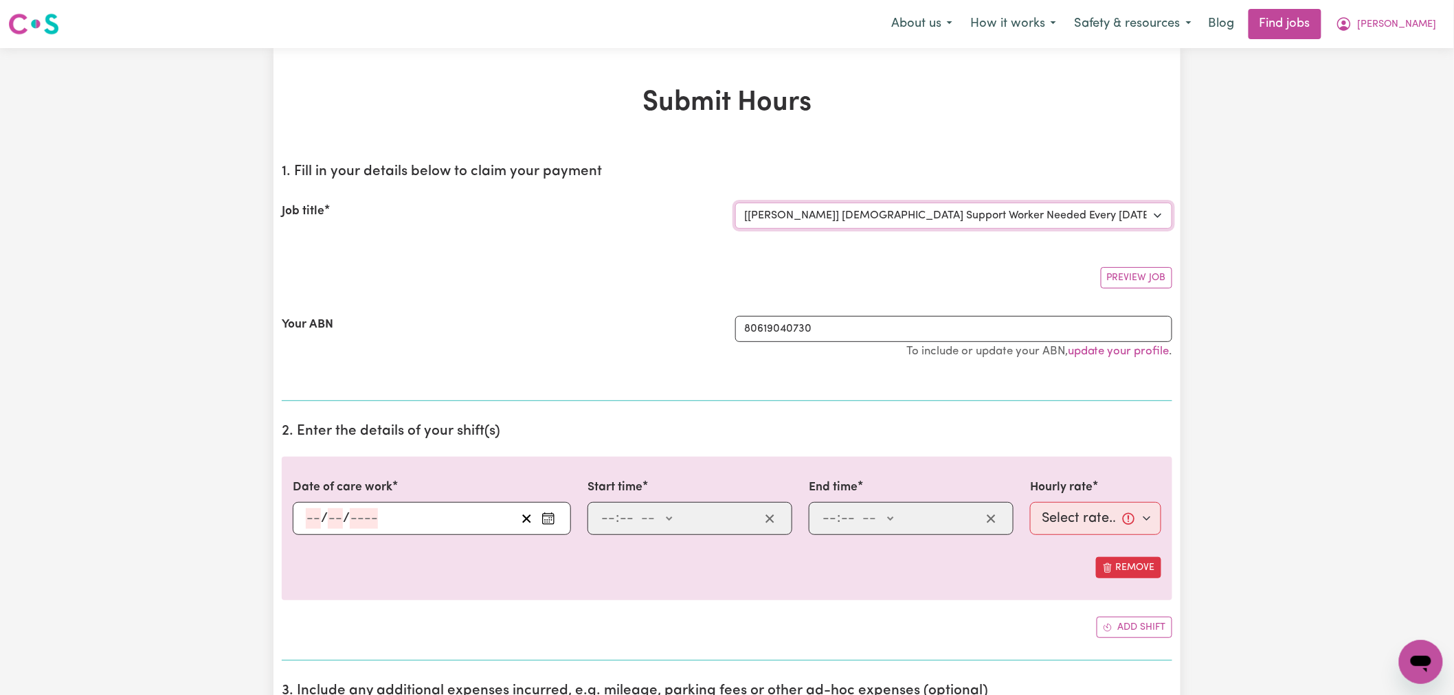
select select "0"
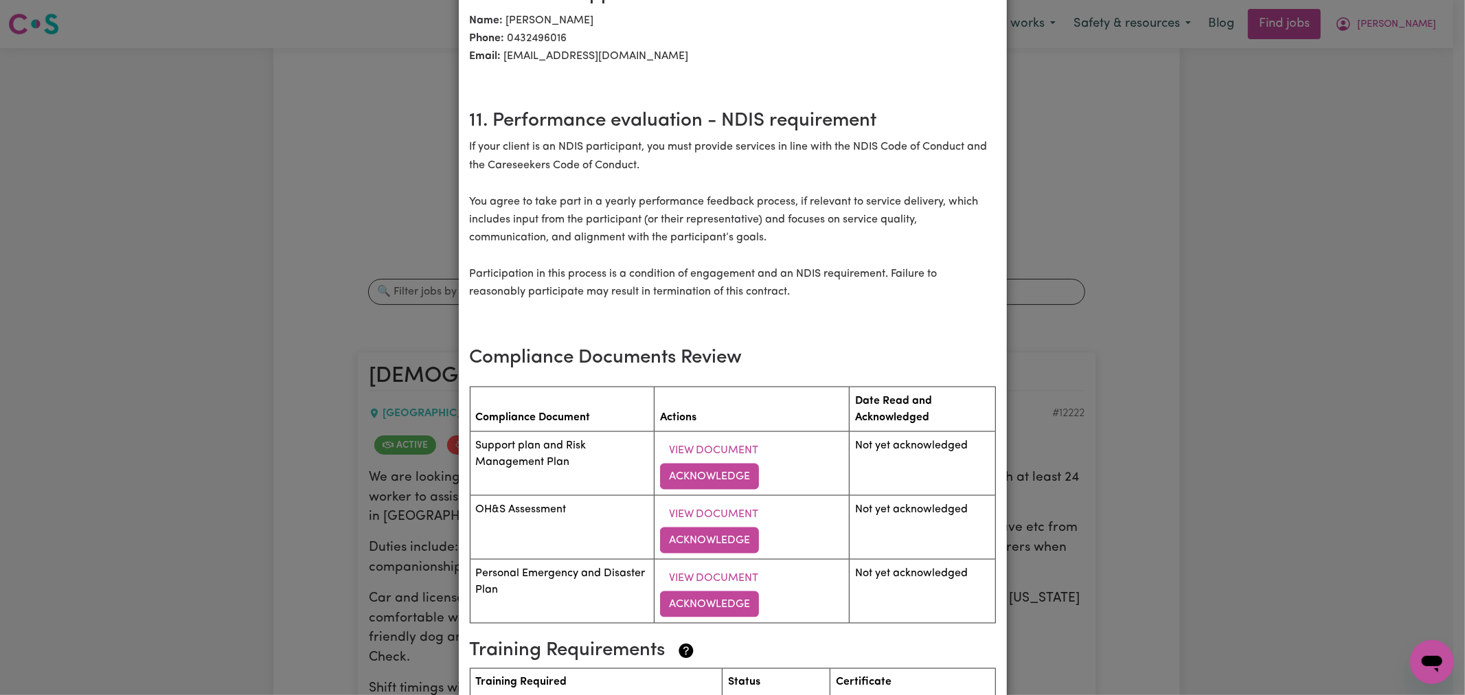
scroll to position [1750, 0]
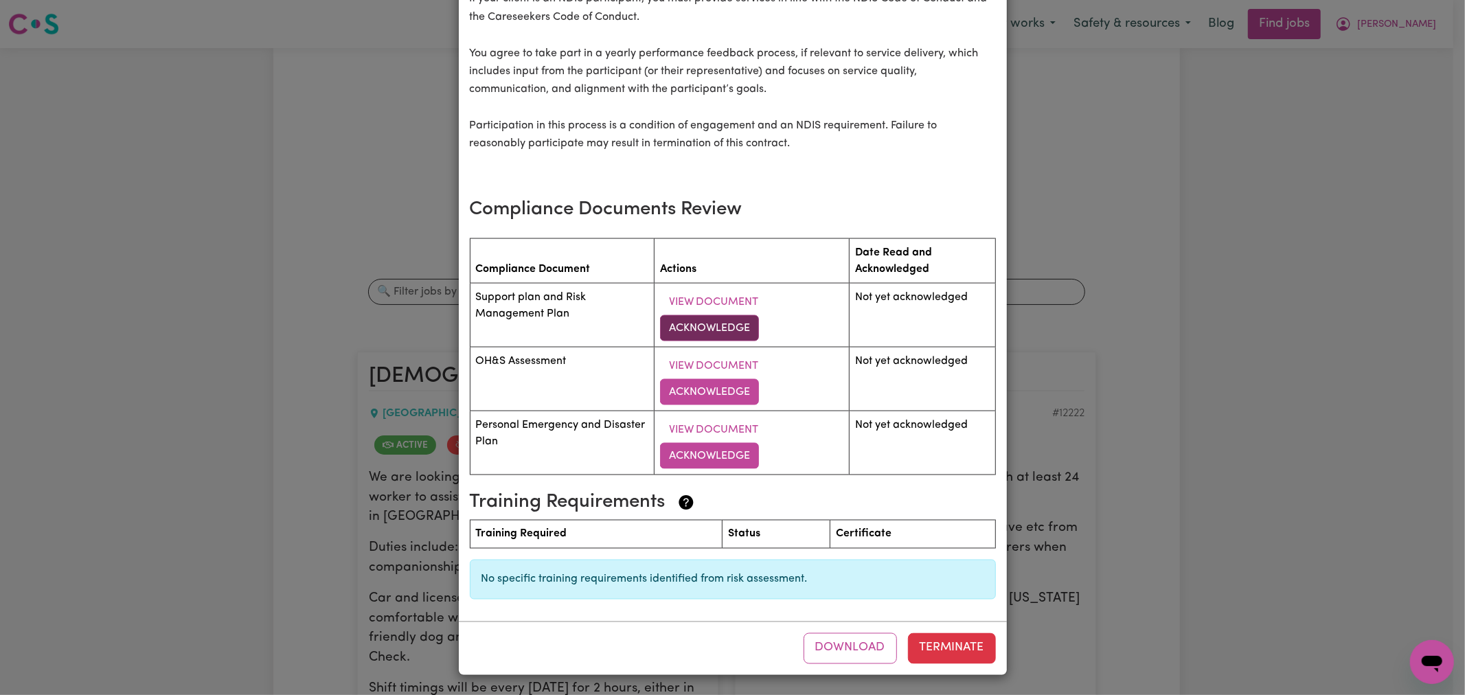
click at [717, 328] on button "Acknowledge" at bounding box center [709, 328] width 99 height 26
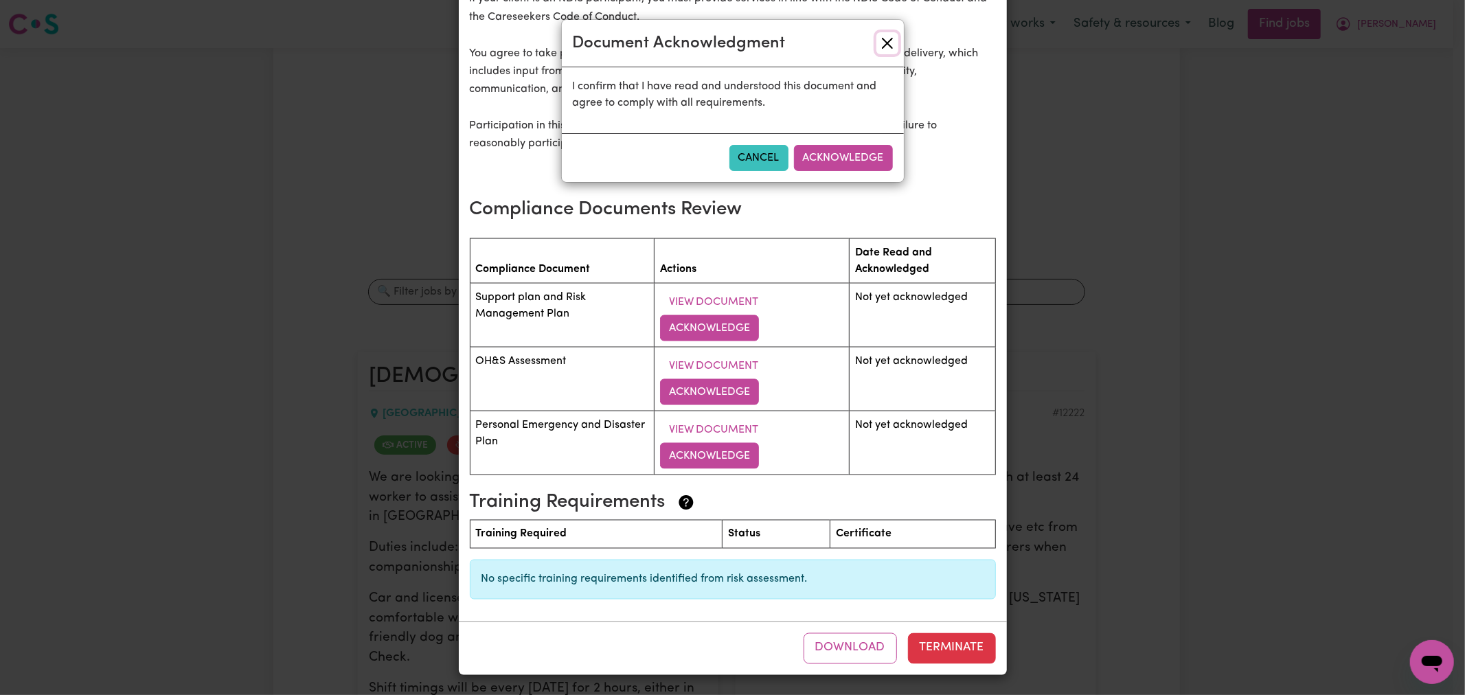
click at [885, 45] on button "Close" at bounding box center [888, 43] width 22 height 22
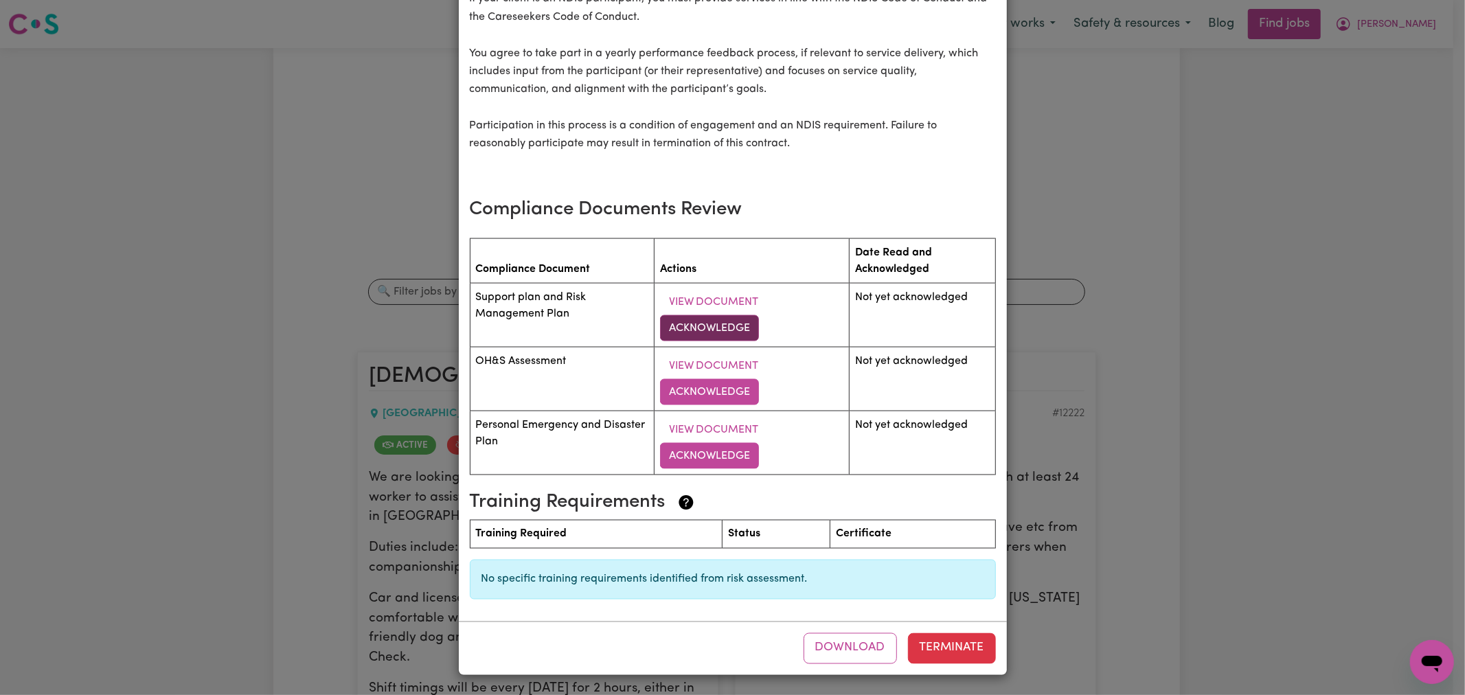
click at [719, 331] on button "Acknowledge" at bounding box center [709, 328] width 99 height 26
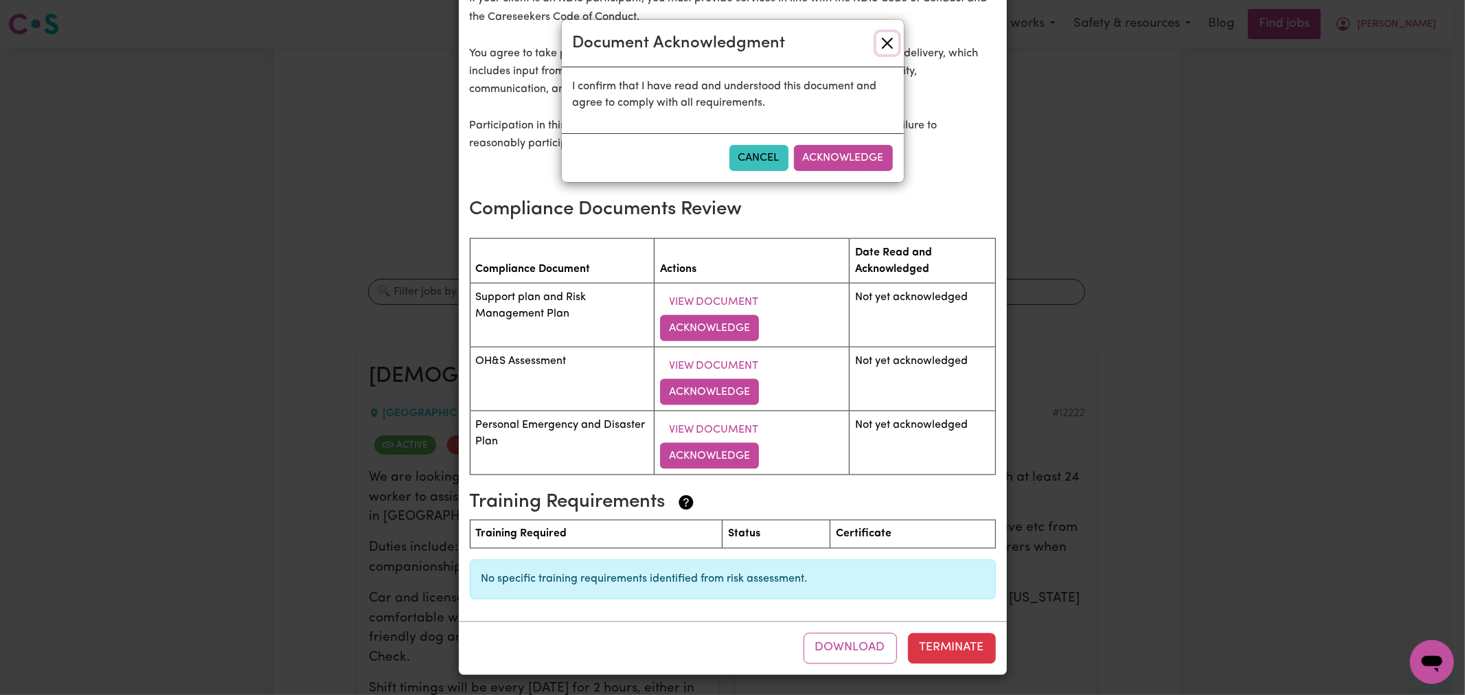
click at [884, 36] on button "Close" at bounding box center [888, 43] width 22 height 22
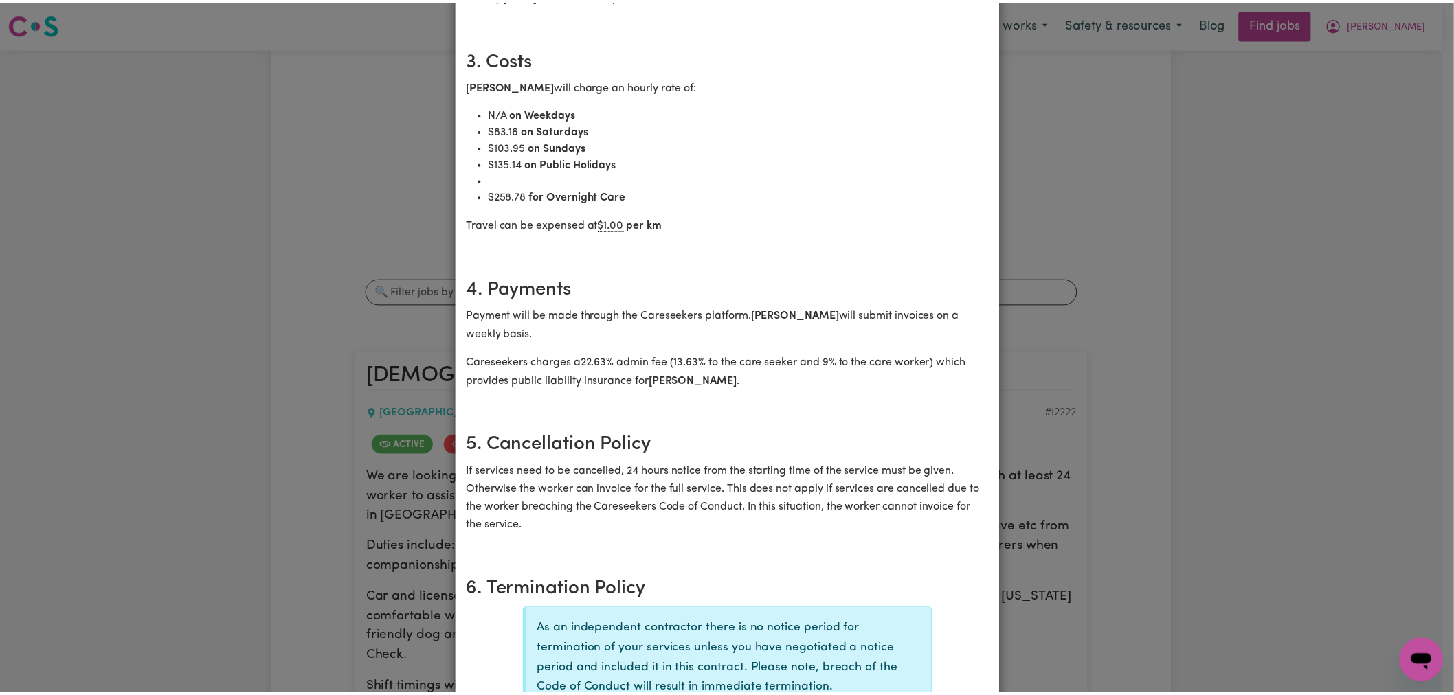
scroll to position [0, 0]
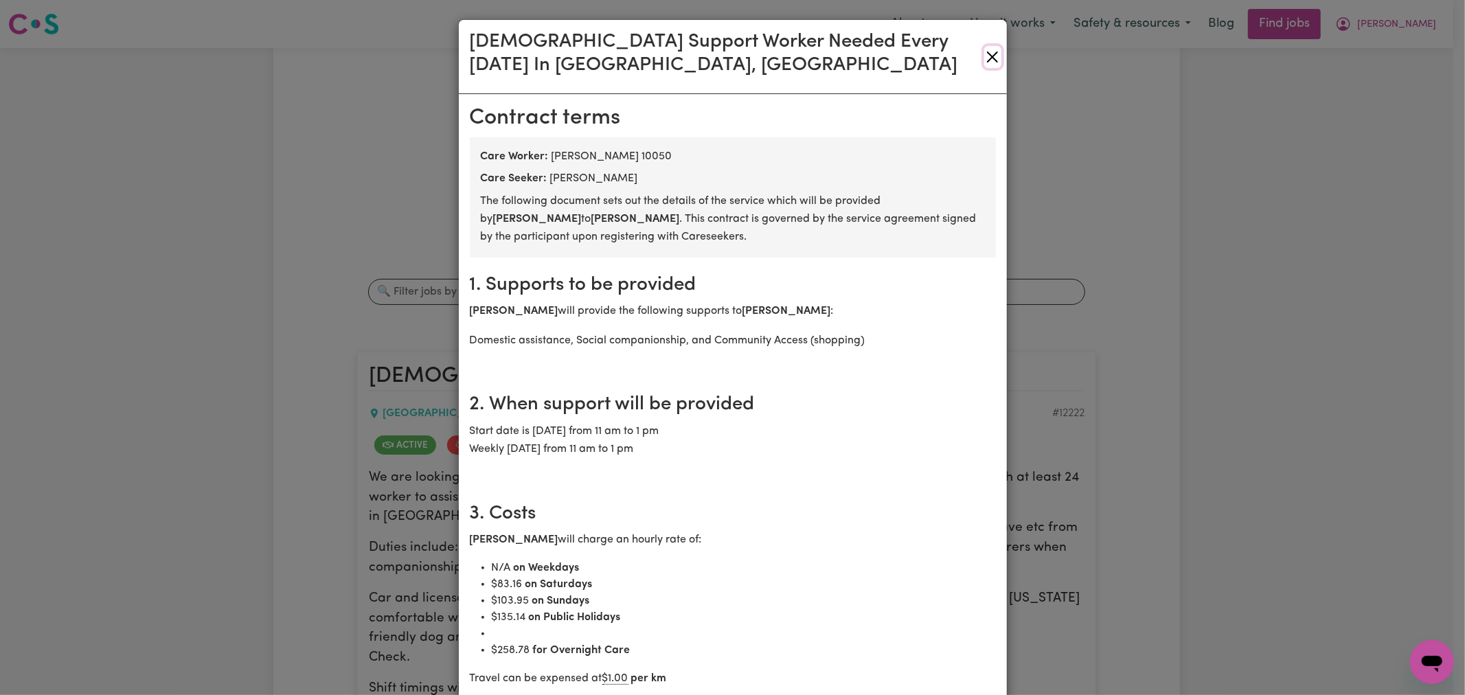
click at [984, 58] on button "Close" at bounding box center [992, 57] width 16 height 22
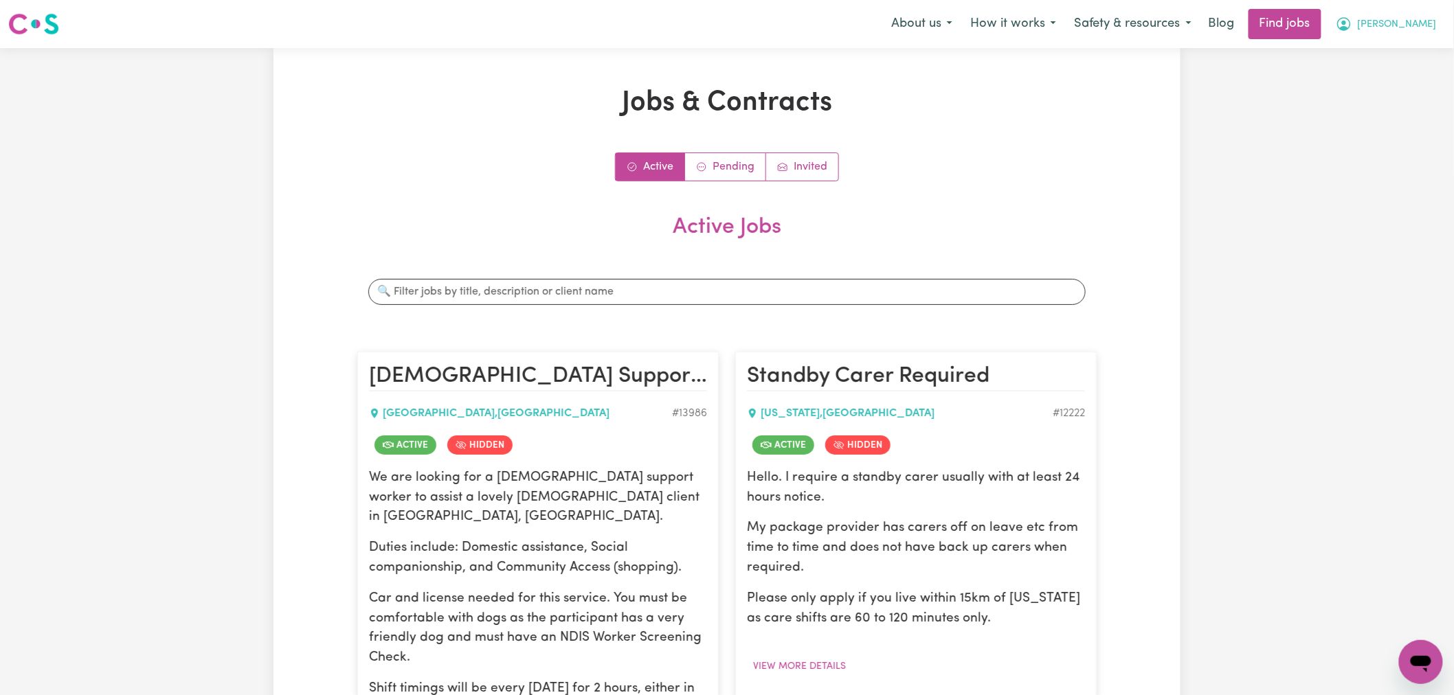
click at [1432, 29] on button "[PERSON_NAME]" at bounding box center [1386, 24] width 119 height 29
click at [1423, 53] on link "My Account" at bounding box center [1390, 54] width 109 height 26
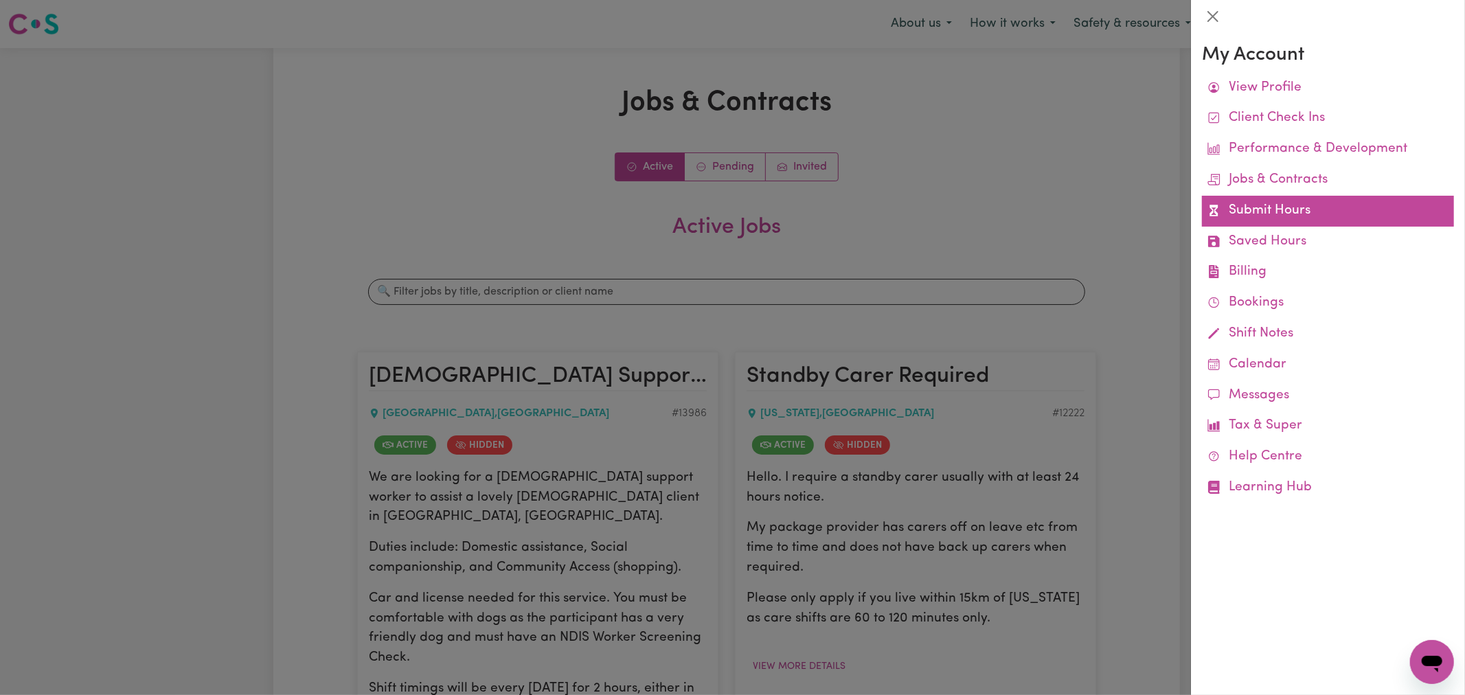
click at [1292, 220] on link "Submit Hours" at bounding box center [1328, 211] width 252 height 31
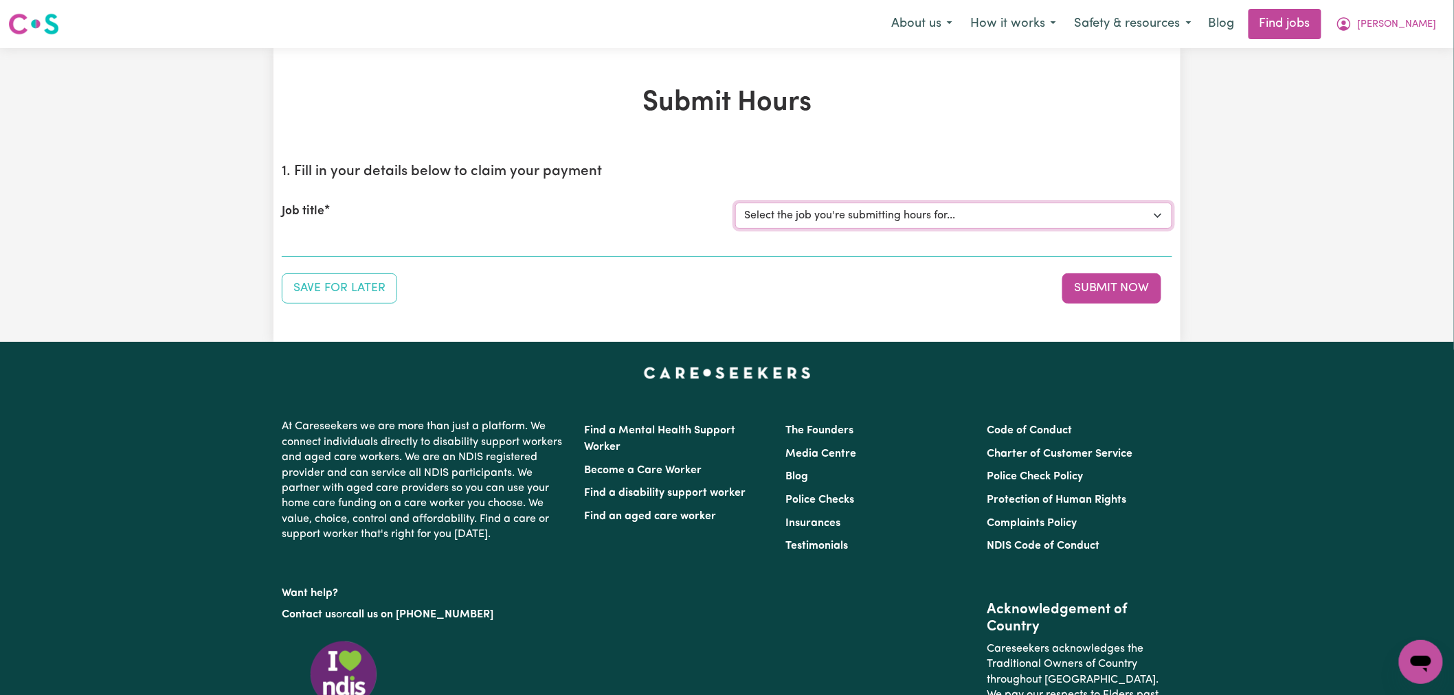
click at [990, 224] on select "Select the job you're submitting hours for... [[PERSON_NAME]] [DEMOGRAPHIC_DATA…" at bounding box center [953, 216] width 437 height 26
select select "13986"
click at [735, 203] on select "Select the job you're submitting hours for... [[PERSON_NAME]] [DEMOGRAPHIC_DATA…" at bounding box center [953, 216] width 437 height 26
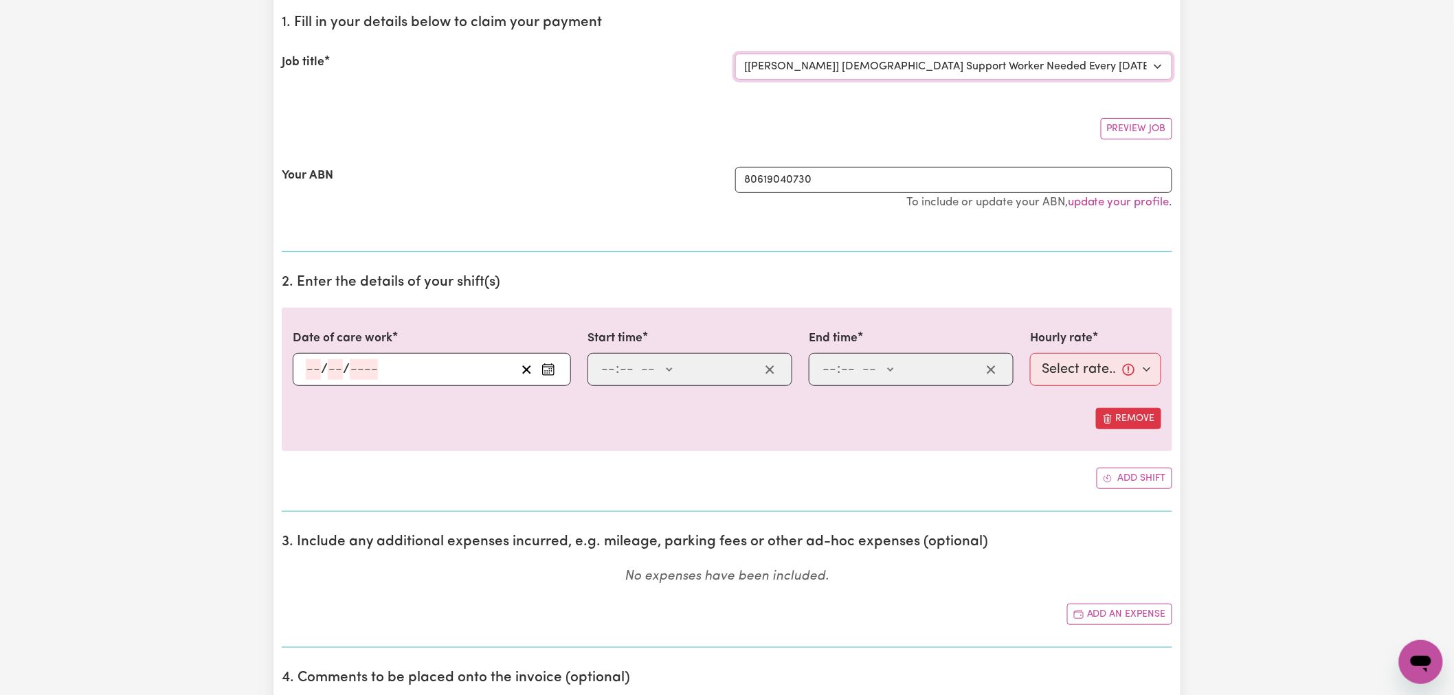
scroll to position [153, 0]
click at [319, 372] on input "number" at bounding box center [313, 366] width 15 height 21
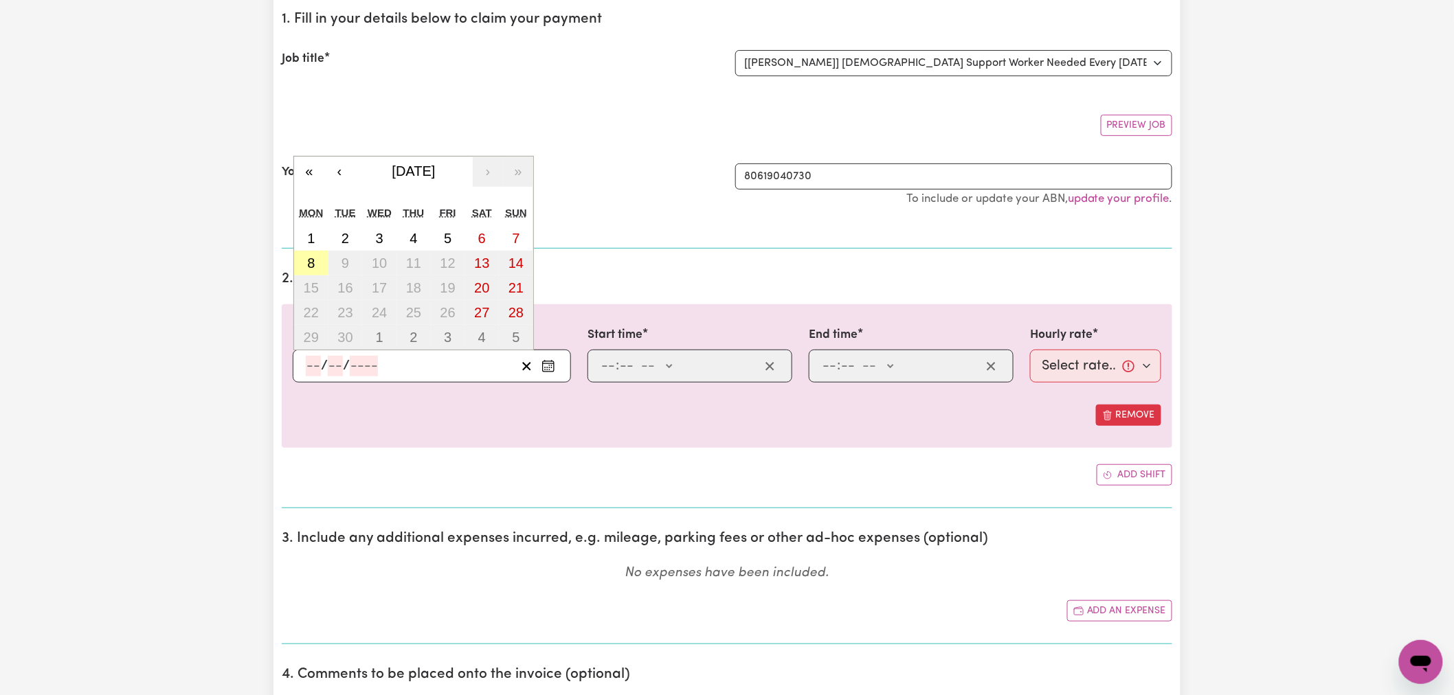
click at [312, 269] on abbr "8" at bounding box center [311, 263] width 8 height 15
type input "[DATE]"
type input "8"
type input "9"
type input "2025"
